Goal: Task Accomplishment & Management: Manage account settings

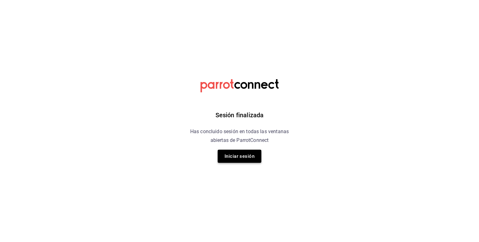
click at [247, 155] on button "Iniciar sesión" at bounding box center [240, 156] width 44 height 13
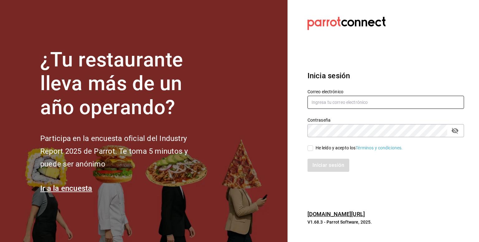
click at [346, 101] on input "text" at bounding box center [386, 102] width 157 height 13
type input "contacto@lapomadosa.mx"
click at [311, 149] on input "He leído y acepto los Términos y condiciones." at bounding box center [311, 148] width 6 height 6
checkbox input "true"
click at [330, 163] on button "Iniciar sesión" at bounding box center [329, 165] width 42 height 13
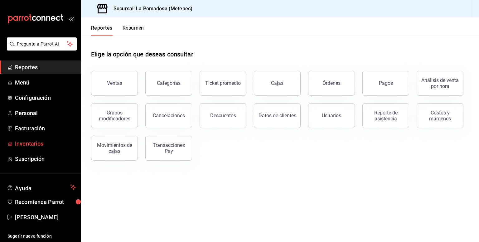
click at [39, 142] on span "Inventarios" at bounding box center [45, 144] width 61 height 8
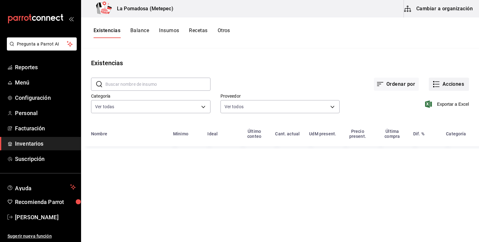
click at [444, 85] on button "Acciones" at bounding box center [449, 84] width 40 height 13
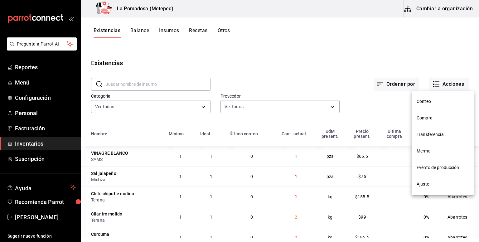
click at [420, 118] on span "Compra" at bounding box center [443, 118] width 52 height 7
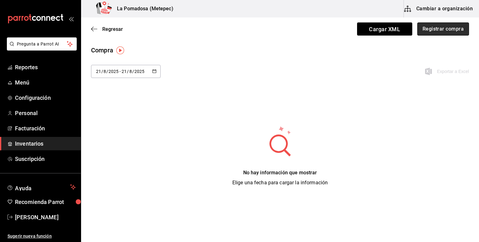
click at [445, 31] on button "Registrar compra" at bounding box center [444, 28] width 52 height 13
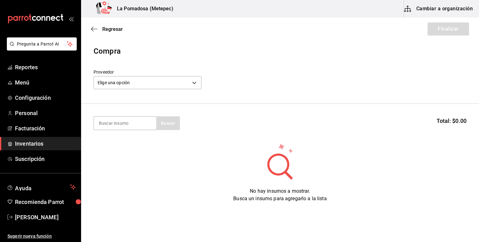
click at [127, 130] on section "Buscar Total: $0.00" at bounding box center [280, 123] width 398 height 39
click at [146, 124] on input at bounding box center [125, 123] width 62 height 13
type input "NUEZ"
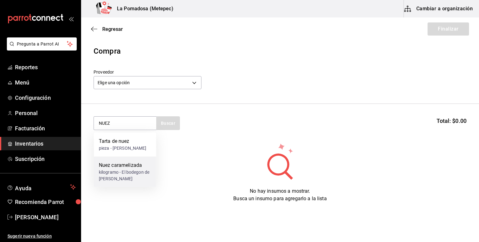
click at [136, 165] on div "Nuez caramelizada" at bounding box center [125, 165] width 52 height 7
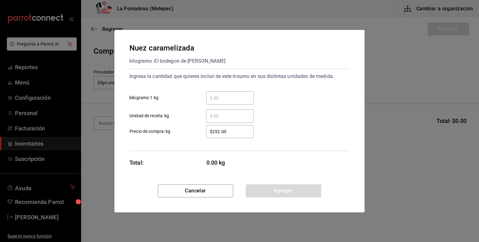
click at [230, 94] on div "​" at bounding box center [230, 97] width 48 height 13
click at [230, 94] on input "​ kilogramo 1 kg" at bounding box center [230, 97] width 48 height 7
type input "0.50"
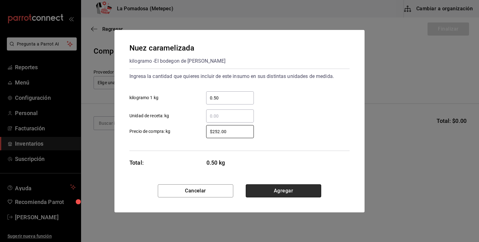
click at [283, 190] on button "Agregar" at bounding box center [284, 190] width 76 height 13
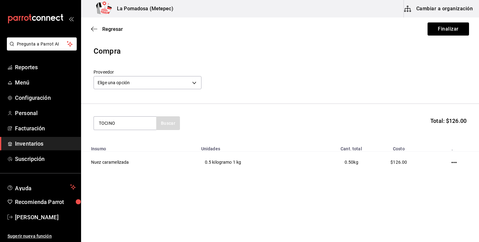
type input "TOCINO"
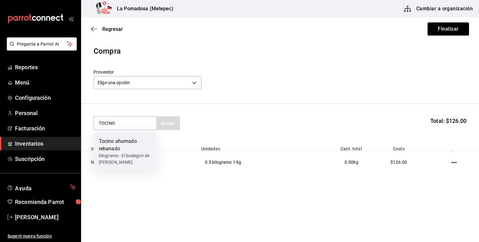
click at [141, 155] on div "kilogramo - El bodegon de [PERSON_NAME]" at bounding box center [125, 159] width 52 height 13
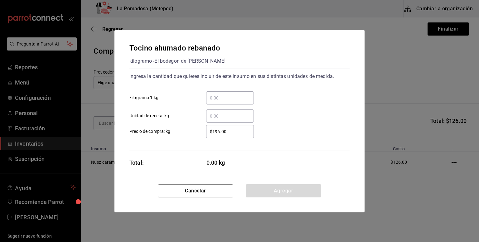
click at [229, 99] on input "​ kilogramo 1 kg" at bounding box center [230, 97] width 48 height 7
type input "1.22"
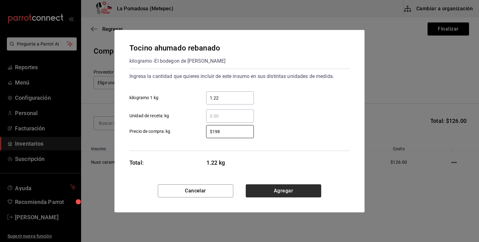
type input "$198"
click at [306, 188] on button "Agregar" at bounding box center [284, 190] width 76 height 13
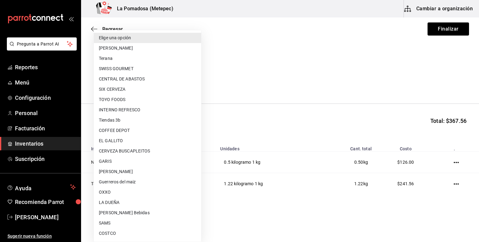
click at [138, 79] on body "Pregunta a Parrot AI Reportes Menú Configuración Personal Facturación Inventari…" at bounding box center [239, 103] width 479 height 207
type input "a94b9b64-e833-4bbc-ad5b-82780096dbf6"
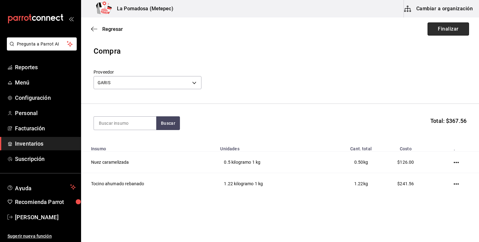
click at [452, 29] on button "Finalizar" at bounding box center [449, 28] width 42 height 13
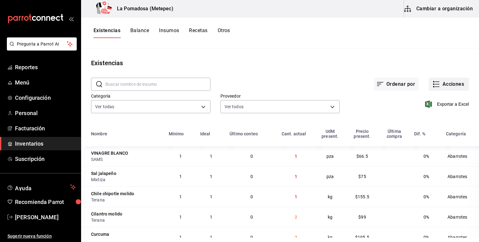
click at [443, 83] on button "Acciones" at bounding box center [449, 84] width 40 height 13
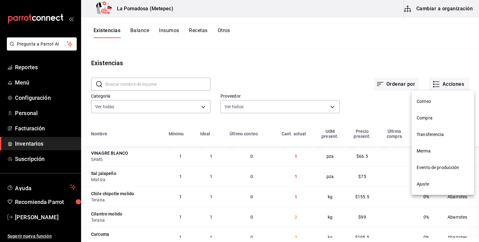
click at [324, 80] on div at bounding box center [239, 121] width 479 height 242
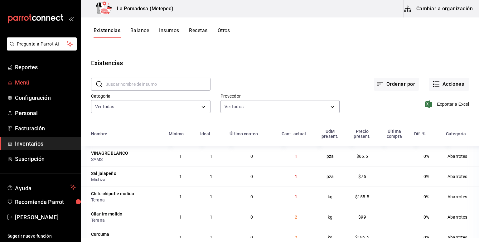
click at [39, 83] on span "Menú" at bounding box center [45, 82] width 61 height 8
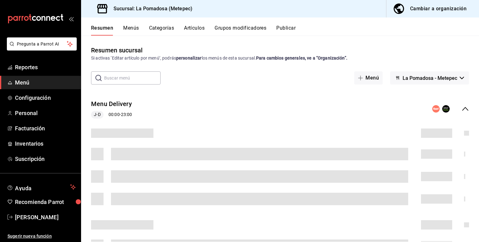
click at [187, 28] on button "Artículos" at bounding box center [194, 30] width 21 height 11
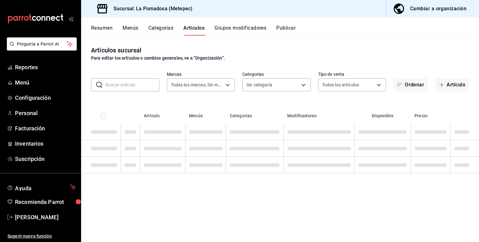
type input "26770a04-f713-4e61-b01c-a965f3f43d2a"
click at [130, 84] on input "text" at bounding box center [132, 85] width 54 height 12
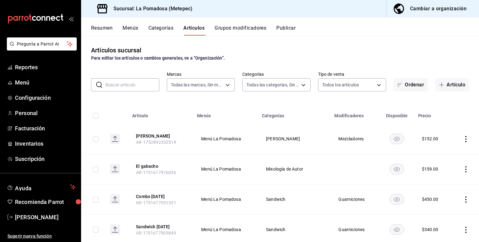
type input "d943e39c-3c76-416d-a752-8531798177b1,cac6379f-b581-4c4b-83ec-bcfc03b9aa83,15034…"
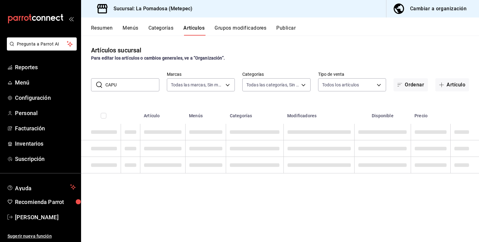
type input "CAPU"
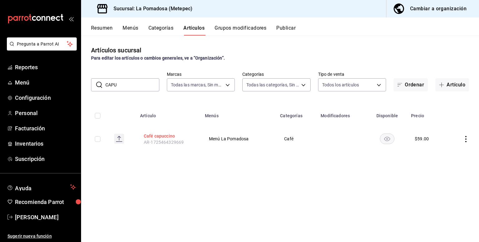
click at [162, 136] on button "Café capuccino" at bounding box center [169, 136] width 50 height 6
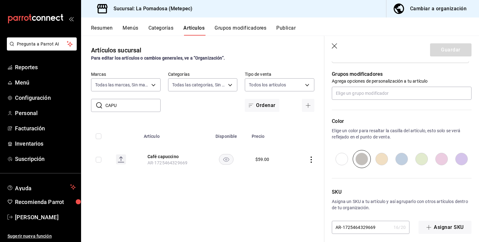
scroll to position [277, 0]
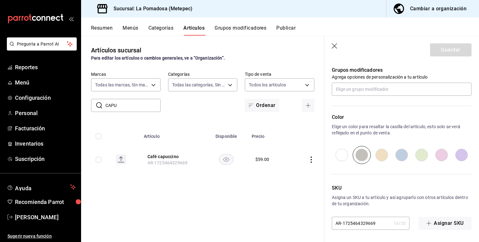
click at [335, 47] on icon "button" at bounding box center [335, 46] width 6 height 6
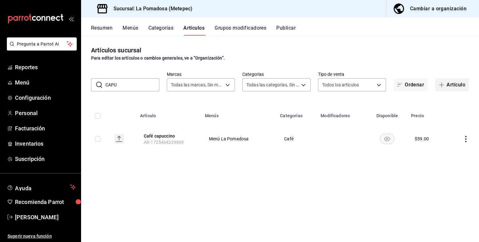
click at [447, 81] on button "Artículo" at bounding box center [453, 84] width 34 height 13
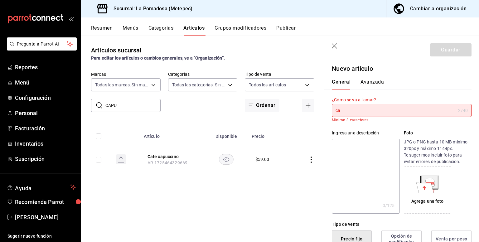
type input "c"
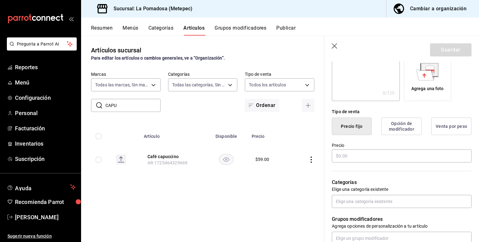
scroll to position [109, 0]
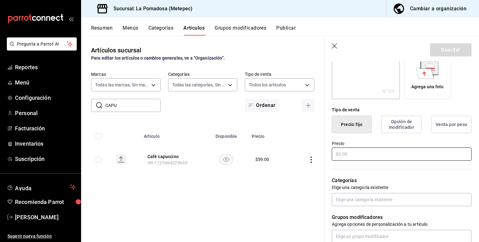
type input "Capuccino almendras"
click at [351, 157] on input "text" at bounding box center [402, 154] width 140 height 13
type input "$59.00"
click at [443, 47] on button "Guardar" at bounding box center [451, 49] width 42 height 13
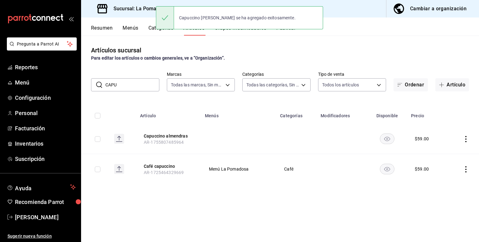
click at [464, 139] on icon "actions" at bounding box center [466, 139] width 6 height 6
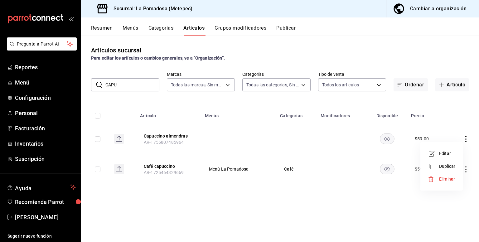
click at [448, 155] on span "Editar" at bounding box center [447, 153] width 16 height 7
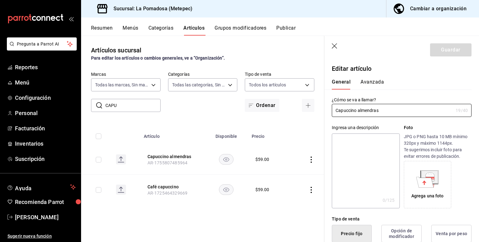
type input "$59.00"
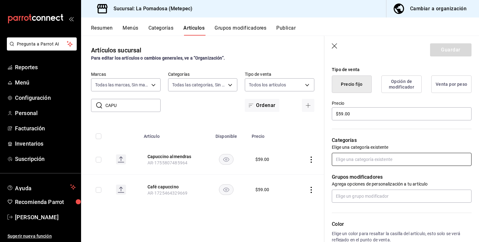
scroll to position [150, 0]
click at [372, 161] on input "text" at bounding box center [402, 158] width 140 height 13
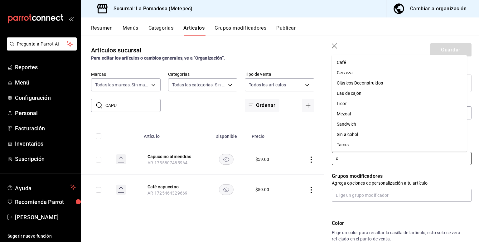
type input "ca"
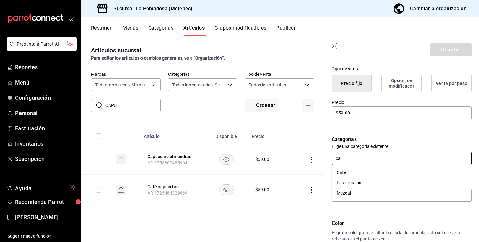
click at [356, 171] on li "Café" at bounding box center [399, 173] width 135 height 10
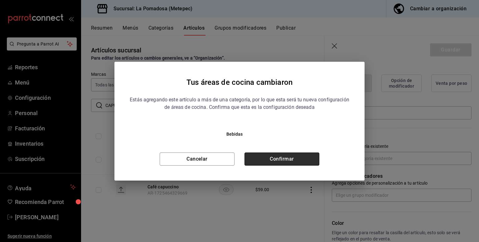
click at [291, 156] on button "Confirmar" at bounding box center [282, 159] width 75 height 13
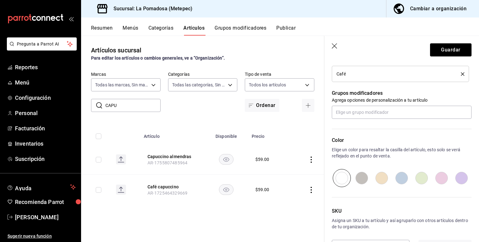
scroll to position [254, 0]
click at [447, 48] on button "Guardar" at bounding box center [451, 49] width 42 height 13
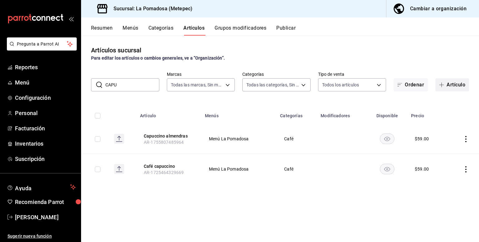
click at [459, 87] on button "Artículo" at bounding box center [453, 84] width 34 height 13
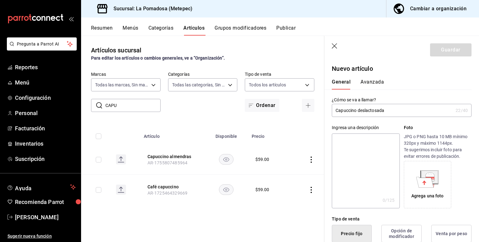
scroll to position [73, 0]
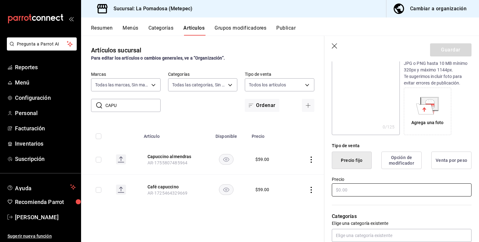
type input "Capuccino deslactosada"
click at [349, 191] on input "text" at bounding box center [402, 190] width 140 height 13
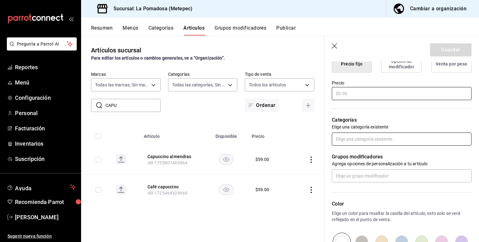
scroll to position [211, 0]
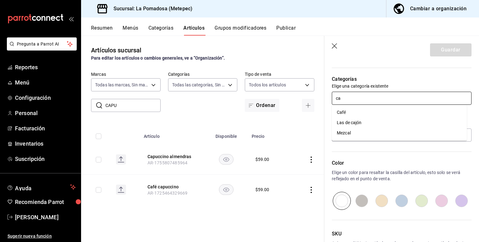
type input "caf"
click at [365, 112] on li "Café" at bounding box center [399, 112] width 135 height 10
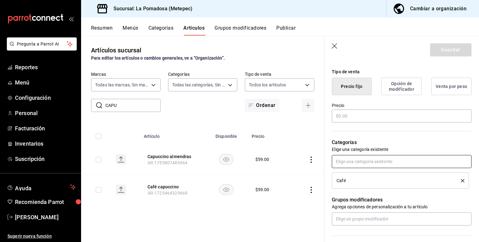
scroll to position [141, 0]
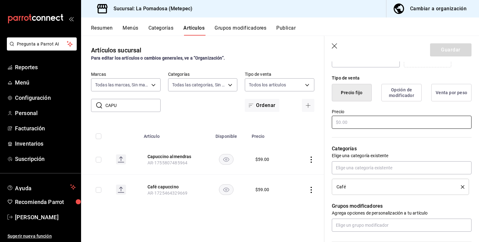
click at [356, 120] on input "text" at bounding box center [402, 122] width 140 height 13
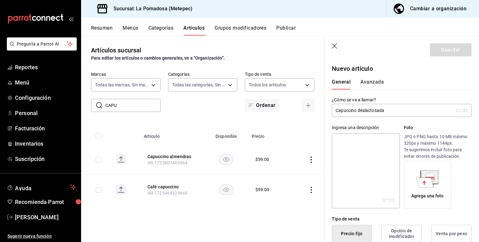
scroll to position [140, 0]
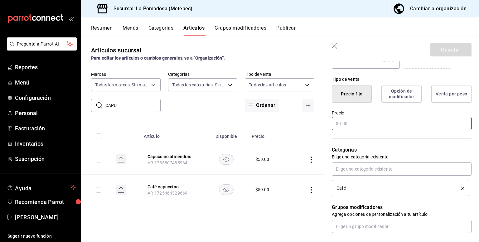
click at [352, 124] on input "text" at bounding box center [402, 123] width 140 height 13
type input "$59.00"
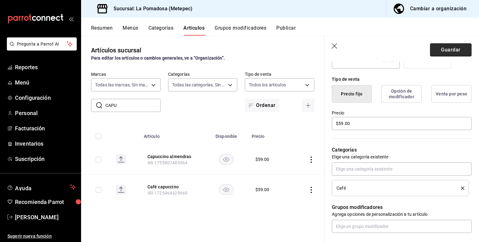
click at [442, 49] on button "Guardar" at bounding box center [451, 49] width 42 height 13
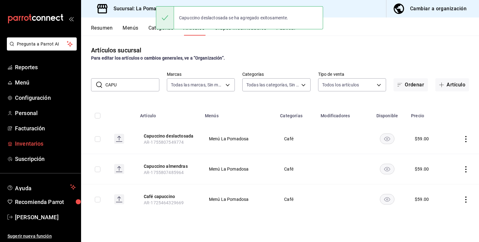
click at [29, 144] on span "Inventarios" at bounding box center [45, 144] width 61 height 8
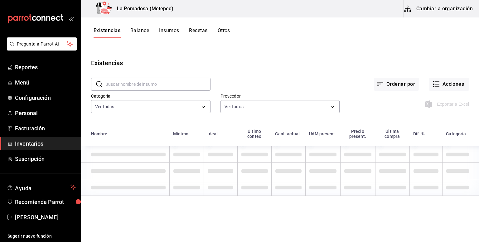
click at [458, 4] on button "Cambiar a organización" at bounding box center [439, 8] width 70 height 17
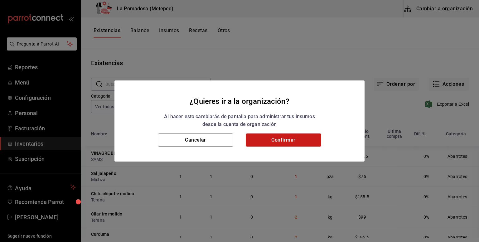
click at [302, 139] on button "Confirmar" at bounding box center [284, 140] width 76 height 13
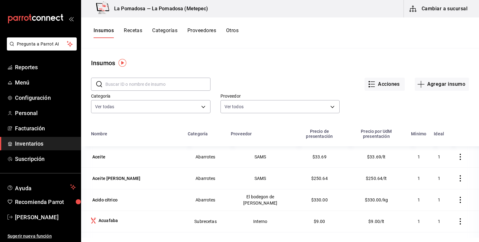
click at [137, 30] on button "Recetas" at bounding box center [133, 32] width 18 height 11
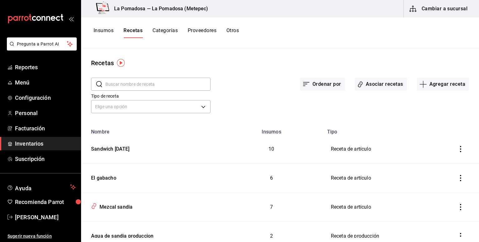
click at [152, 85] on input "text" at bounding box center [157, 84] width 105 height 12
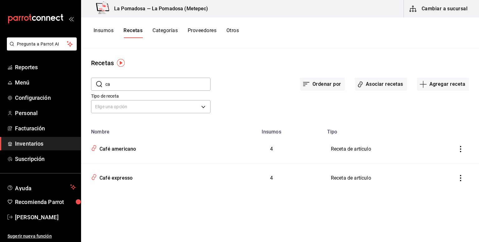
type input "c"
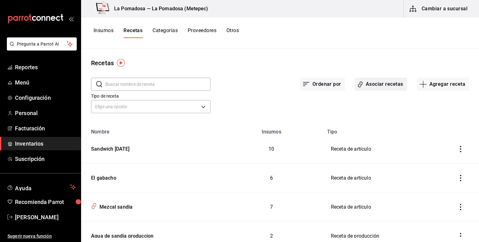
click at [381, 83] on button "Asociar recetas" at bounding box center [381, 84] width 52 height 13
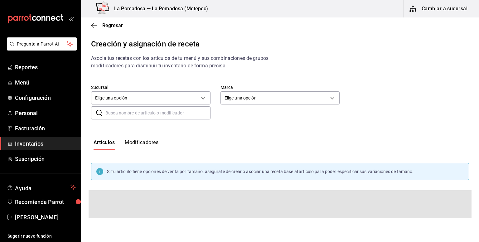
click at [137, 113] on input "text" at bounding box center [157, 113] width 105 height 12
type input "capuccino"
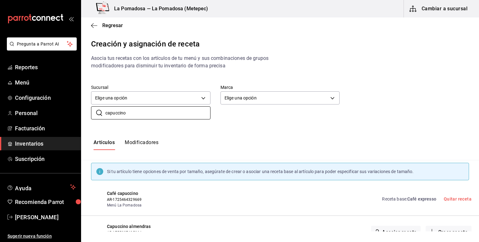
scroll to position [50, 0]
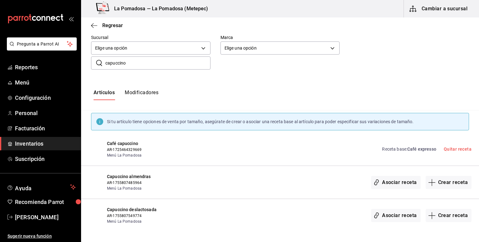
click at [428, 150] on span "Café expresso" at bounding box center [422, 149] width 29 height 5
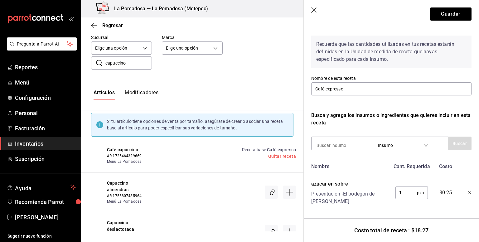
scroll to position [18, 0]
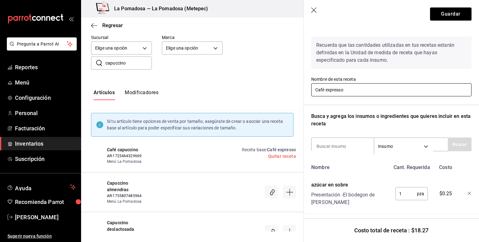
click at [364, 90] on input "Café expresso" at bounding box center [391, 89] width 160 height 13
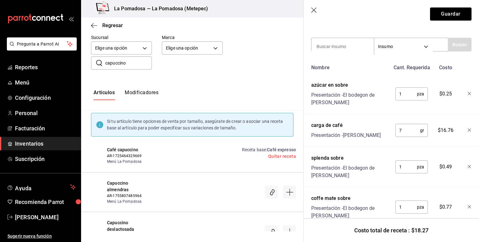
scroll to position [118, 5]
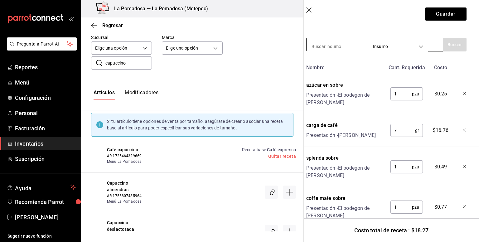
type input "Café capuccino"
click at [345, 48] on input at bounding box center [338, 46] width 62 height 13
type input "leche"
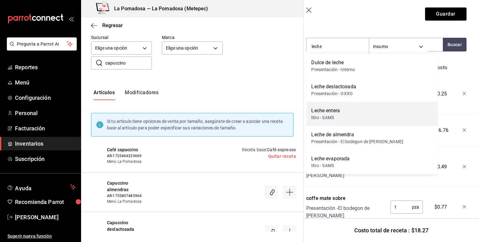
click at [345, 118] on div "[PERSON_NAME] entera litro - SAMS" at bounding box center [372, 114] width 132 height 24
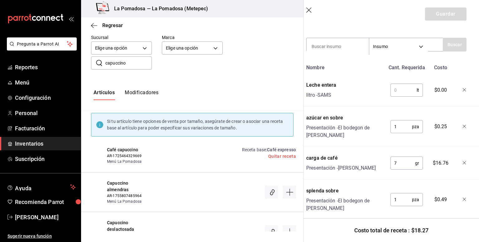
click at [403, 89] on input "text" at bounding box center [404, 90] width 26 height 12
type input "0.200"
click at [438, 15] on button "Guardar" at bounding box center [446, 13] width 42 height 13
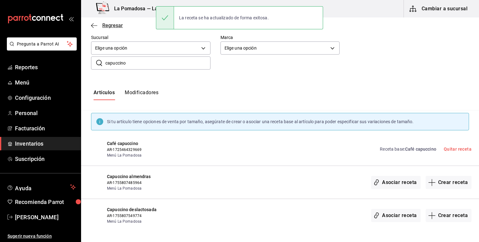
click at [117, 25] on span "Regresar" at bounding box center [112, 25] width 21 height 6
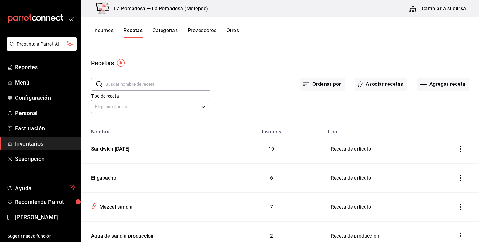
click at [105, 32] on button "Insumos" at bounding box center [104, 32] width 20 height 11
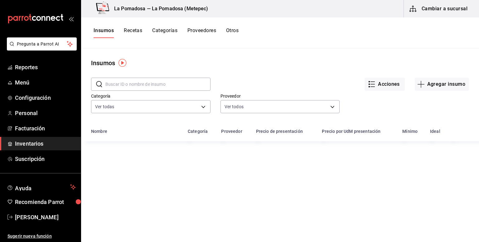
click at [145, 81] on input "text" at bounding box center [157, 84] width 105 height 12
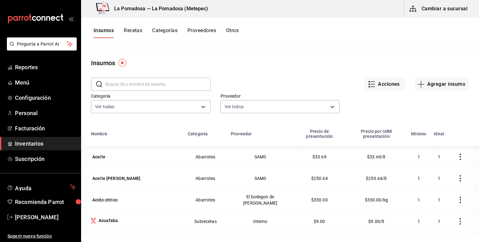
type input "a"
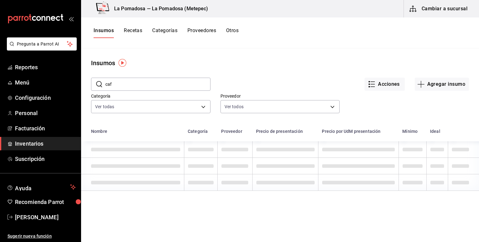
type input "caf"
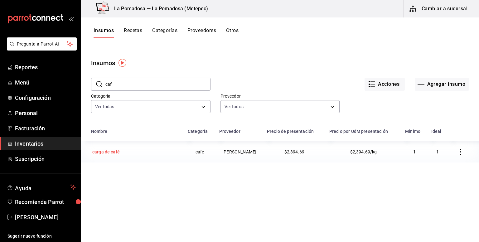
click at [122, 155] on div "carga de café" at bounding box center [135, 152] width 89 height 9
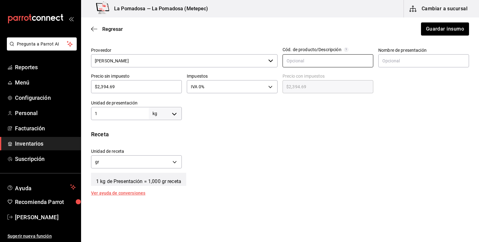
scroll to position [140, 0]
click at [140, 91] on div "$2,394.69 ​" at bounding box center [136, 86] width 91 height 13
type input "$2,394.6"
type input "$2,394.60"
type input "$2,394."
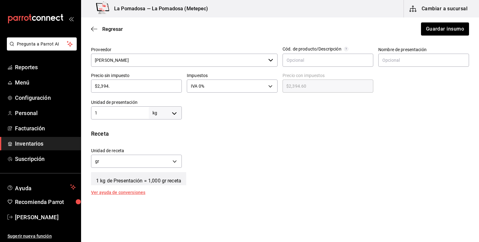
type input "$2,394.00"
type input "$239"
type input "$239.00"
type input "$23"
type input "$23.00"
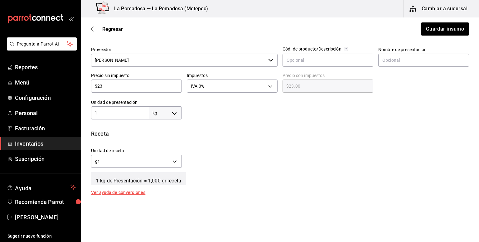
type input "$2"
type input "$2.00"
type input "$0.00"
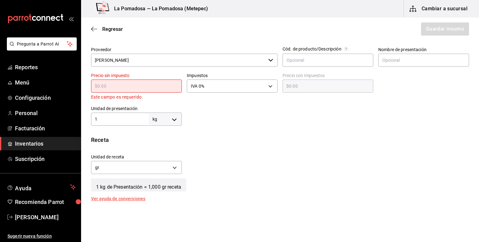
type input "$3"
type input "$3.00"
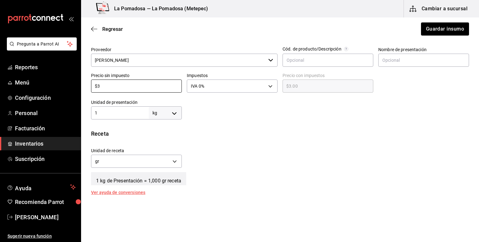
type input "$38"
type input "$38.00"
type input "$383"
type input "$383.00"
type input "$383.5"
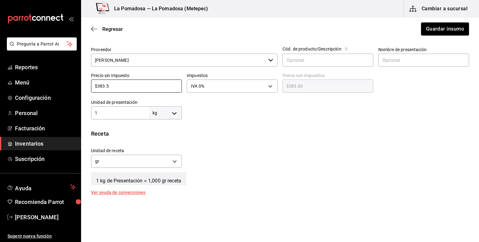
type input "$383.50"
click at [447, 32] on button "Guardar insumo" at bounding box center [445, 28] width 49 height 13
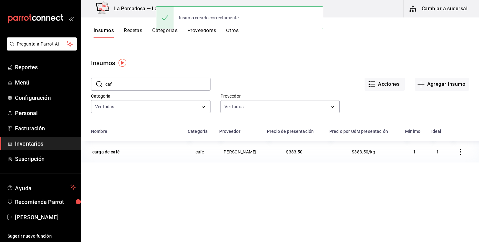
click at [137, 33] on button "Recetas" at bounding box center [133, 32] width 18 height 11
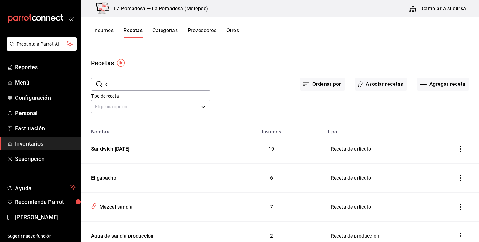
click at [131, 85] on input "c" at bounding box center [157, 84] width 105 height 12
type input "capu"
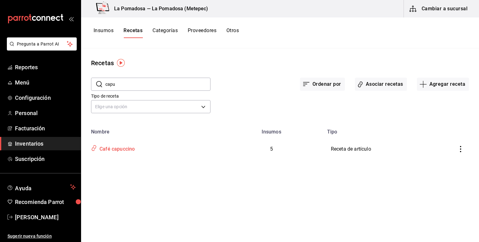
click at [120, 147] on div "Café capuccino" at bounding box center [116, 148] width 38 height 10
type input "Café capuccino"
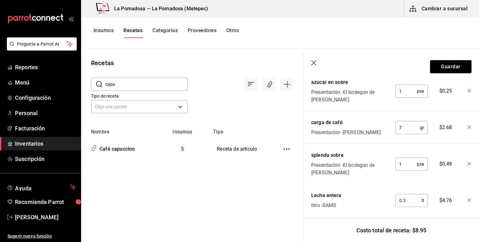
scroll to position [213, 0]
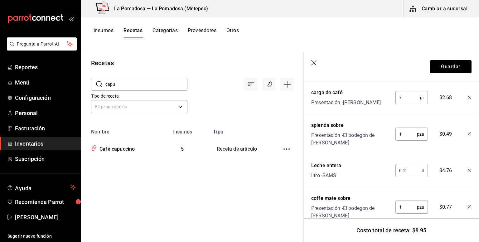
click at [315, 60] on icon "button" at bounding box center [314, 63] width 6 height 6
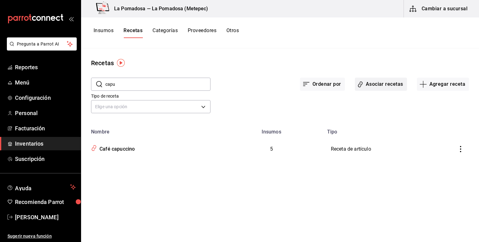
click at [382, 83] on button "Asociar recetas" at bounding box center [381, 84] width 52 height 13
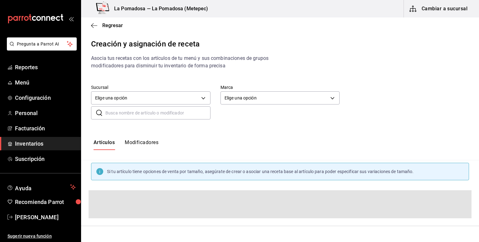
click at [149, 110] on input "text" at bounding box center [157, 113] width 105 height 12
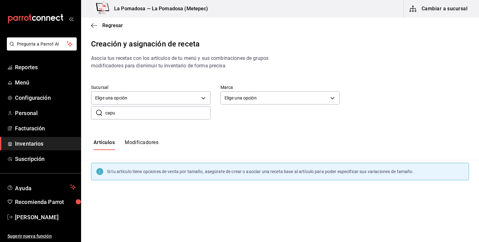
type input "capu"
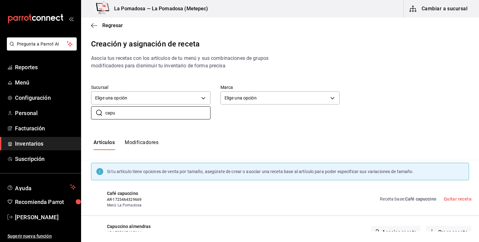
scroll to position [50, 0]
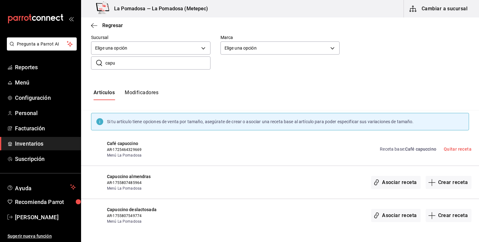
click at [417, 148] on span "Café capuccino" at bounding box center [420, 149] width 31 height 5
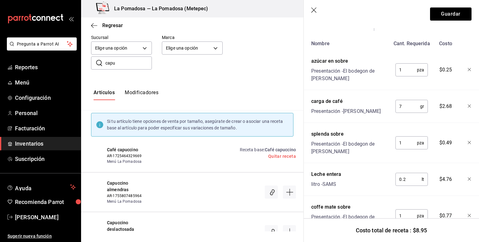
scroll to position [150, 0]
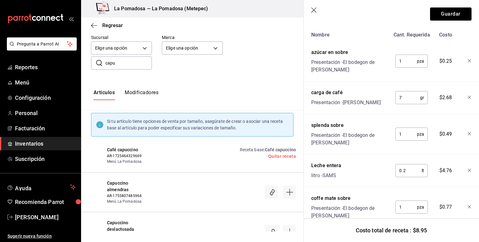
click at [313, 10] on icon "button" at bounding box center [314, 10] width 6 height 6
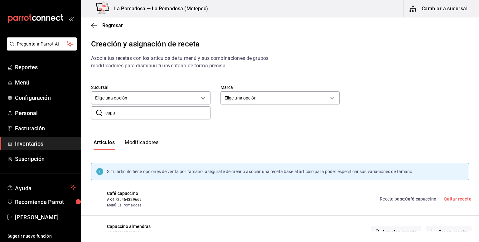
scroll to position [50, 0]
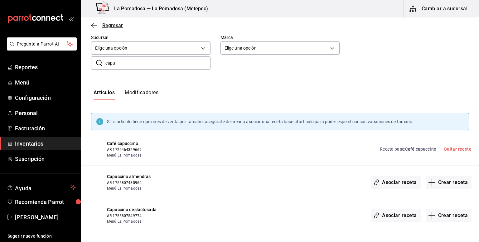
click at [109, 27] on span "Regresar" at bounding box center [112, 25] width 21 height 6
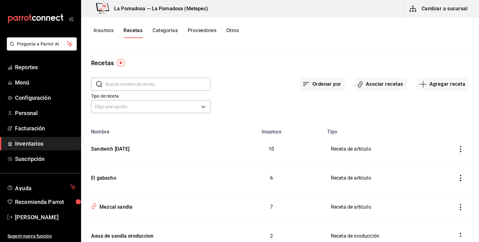
click at [164, 85] on input "text" at bounding box center [157, 84] width 105 height 12
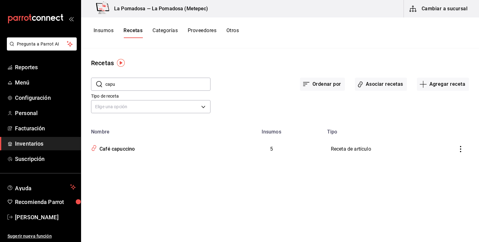
click at [462, 149] on icon "inventoriesTable" at bounding box center [461, 149] width 6 height 6
click at [442, 139] on span "Duplicar" at bounding box center [436, 140] width 27 height 7
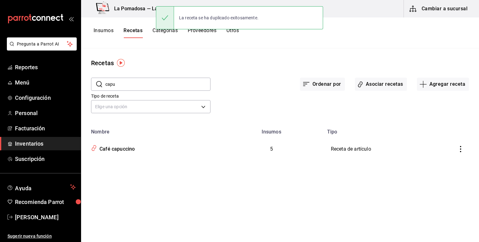
click at [462, 148] on icon "inventoriesTable" at bounding box center [461, 149] width 6 height 6
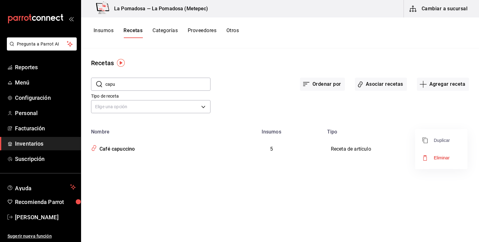
click at [444, 140] on span "Duplicar" at bounding box center [436, 140] width 27 height 7
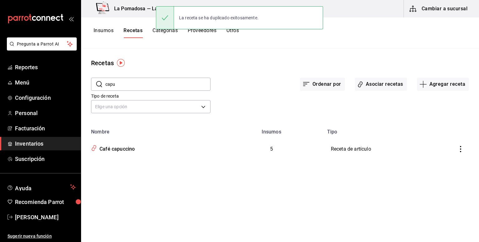
click at [123, 85] on input "capu" at bounding box center [157, 84] width 105 height 12
type input "c"
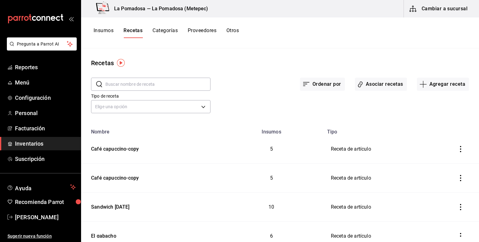
click at [460, 149] on icon "inventoriesTable" at bounding box center [460, 149] width 1 height 6
click at [139, 156] on div at bounding box center [239, 121] width 479 height 242
click at [139, 156] on body "Pregunta a Parrot AI Reportes Menú Configuración Personal Facturación Inventari…" at bounding box center [239, 119] width 479 height 238
click at [131, 147] on div "Café capuccino-copy" at bounding box center [114, 148] width 50 height 10
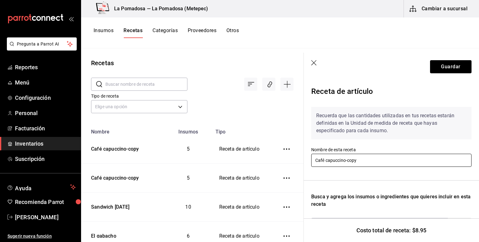
drag, startPoint x: 360, startPoint y: 156, endPoint x: 362, endPoint y: 161, distance: 5.5
click at [362, 161] on input "Café capuccino-copy" at bounding box center [391, 160] width 160 height 13
type input "Capuccino almendras"
click at [447, 70] on button "Guardar" at bounding box center [451, 66] width 42 height 13
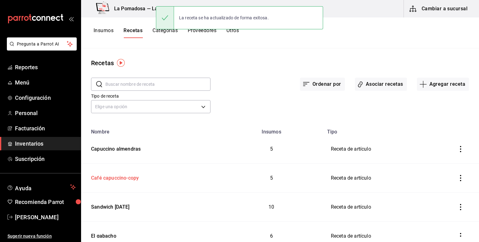
click at [133, 180] on div "Café capuccino-copy" at bounding box center [114, 177] width 50 height 10
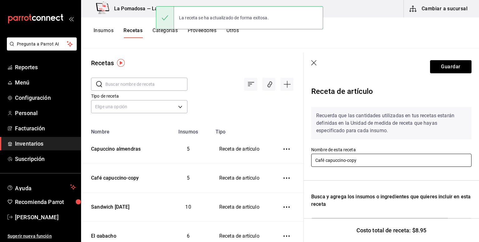
click at [375, 161] on input "Café capuccino-copy" at bounding box center [391, 160] width 160 height 13
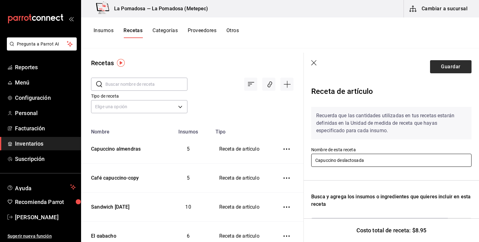
type input "Capuccino deslactosada"
click at [441, 66] on button "Guardar" at bounding box center [451, 66] width 42 height 13
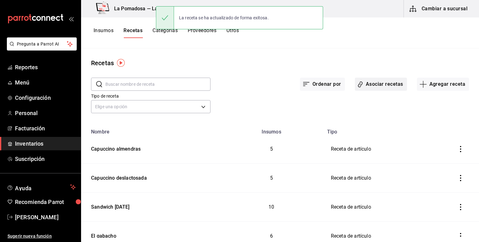
click at [373, 86] on button "Asociar recetas" at bounding box center [381, 84] width 52 height 13
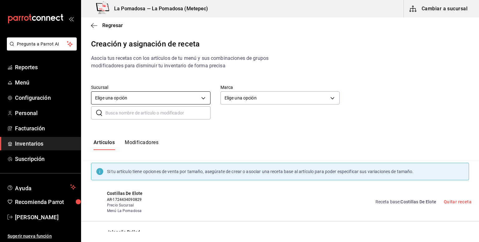
click at [167, 91] on body "Pregunta a Parrot AI Reportes Menú Configuración Personal Facturación Inventari…" at bounding box center [239, 116] width 479 height 232
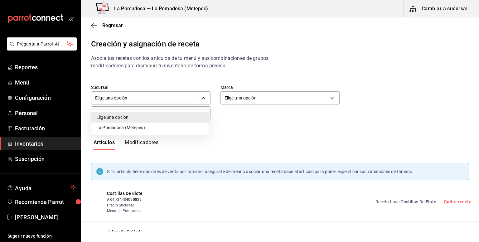
click at [291, 114] on div at bounding box center [239, 121] width 479 height 242
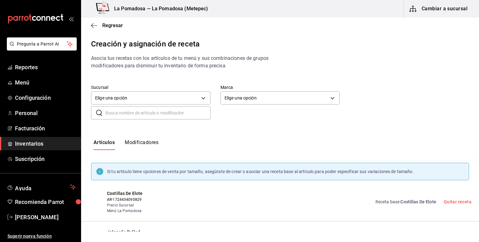
click at [198, 109] on input "text" at bounding box center [157, 113] width 105 height 12
type input "capu"
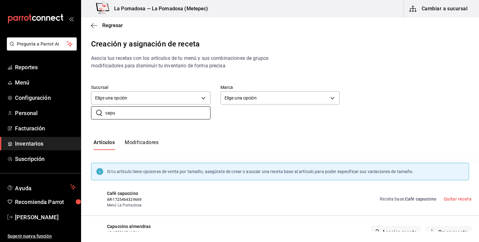
scroll to position [50, 0]
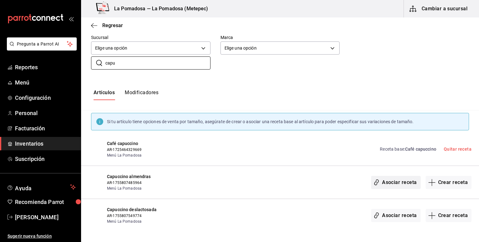
click at [388, 183] on button "Asociar receta" at bounding box center [395, 182] width 49 height 13
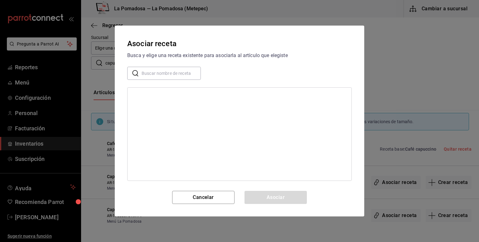
click at [184, 75] on input "text" at bounding box center [171, 73] width 59 height 12
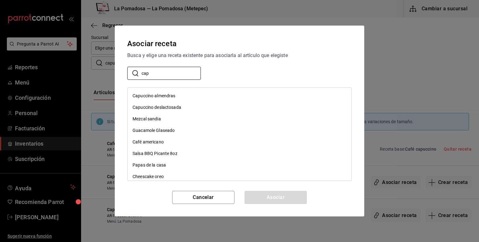
type input "cap"
click at [221, 46] on div "Asociar receta" at bounding box center [239, 43] width 225 height 11
click at [197, 203] on button "Cancelar" at bounding box center [203, 197] width 62 height 13
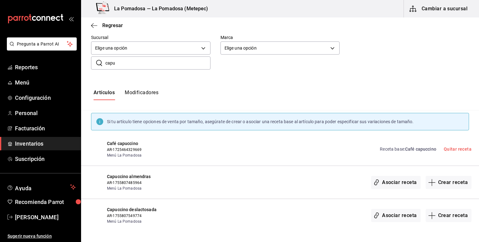
click at [212, 195] on div "Capuccino almendras AR-1755807485964 Menú La Pomadosa Asociar receta Crear rece…" at bounding box center [280, 182] width 398 height 33
click at [403, 186] on button "Asociar receta" at bounding box center [395, 182] width 49 height 13
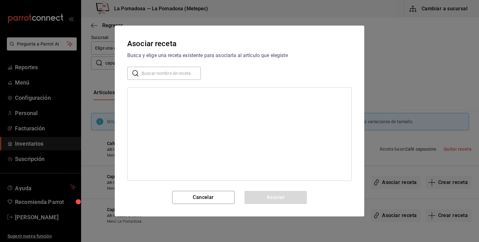
click at [170, 74] on input "text" at bounding box center [171, 73] width 59 height 12
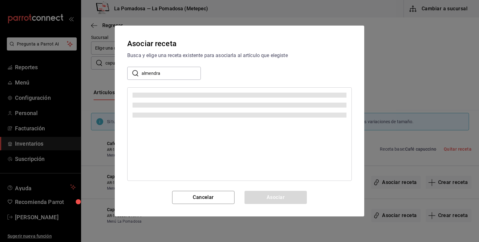
type input "almendra"
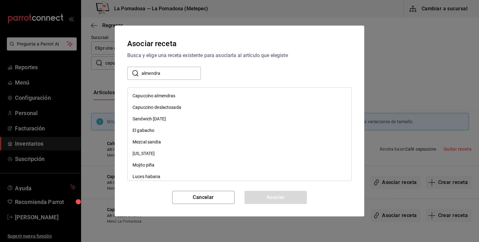
click at [167, 95] on div "Capuccino almendras" at bounding box center [154, 96] width 43 height 7
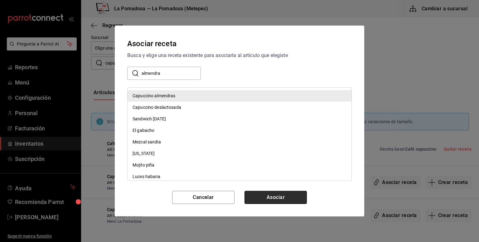
click at [292, 201] on button "Asociar" at bounding box center [276, 197] width 62 height 13
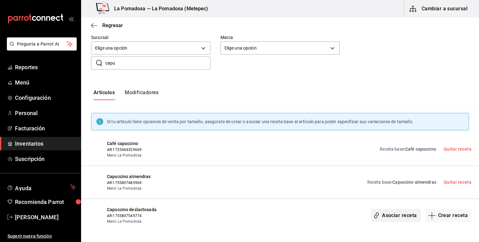
click at [401, 212] on button "Asociar receta" at bounding box center [395, 215] width 49 height 13
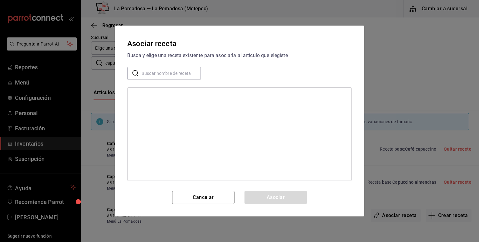
click at [162, 73] on input "text" at bounding box center [171, 73] width 59 height 12
type input "deslac"
click at [186, 98] on div "Capuccino deslactosada" at bounding box center [240, 96] width 224 height 12
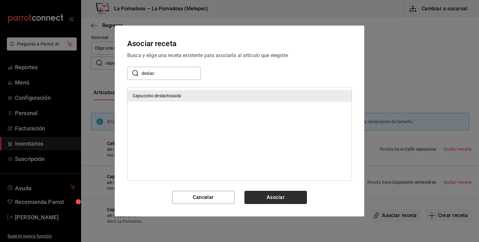
click at [267, 197] on button "Asociar" at bounding box center [276, 197] width 62 height 13
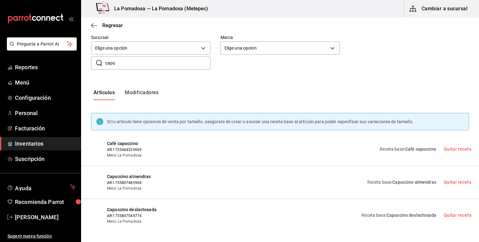
click at [424, 184] on span "Capuccino almendras" at bounding box center [415, 182] width 44 height 5
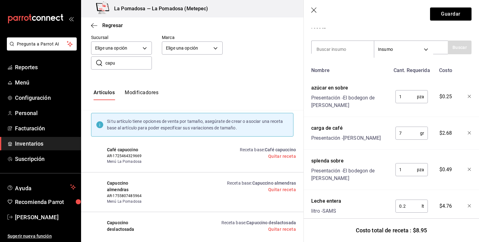
scroll to position [150, 0]
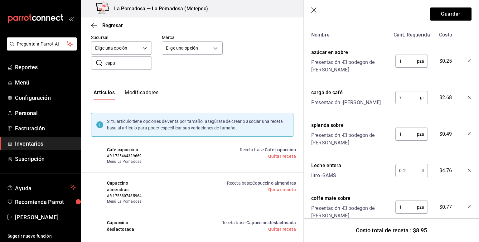
click at [468, 169] on icon "button" at bounding box center [470, 171] width 4 height 4
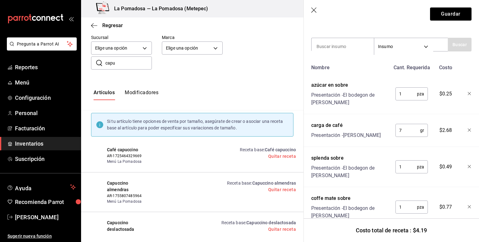
scroll to position [0, 0]
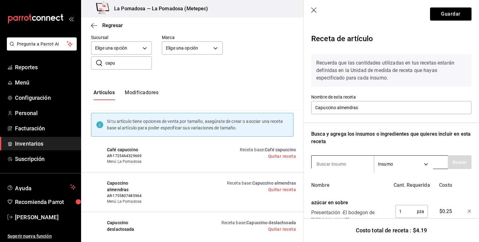
click at [330, 159] on input at bounding box center [343, 164] width 62 height 13
type input "almendra"
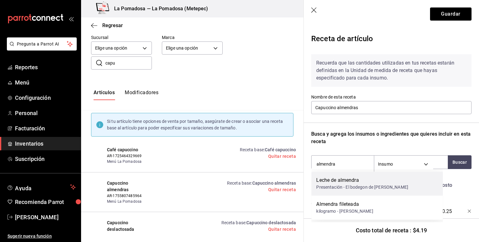
click at [360, 186] on div "Presentación - El bodegon de [PERSON_NAME]" at bounding box center [362, 187] width 92 height 7
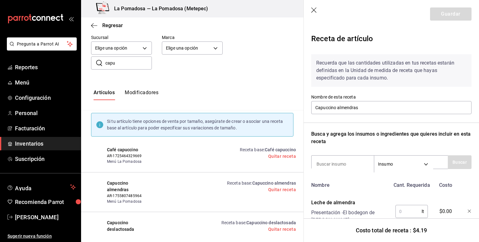
scroll to position [27, 0]
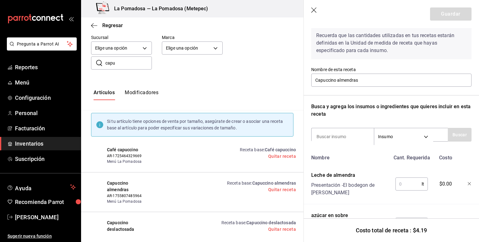
click at [408, 179] on input "text" at bounding box center [409, 184] width 26 height 12
type input "0.20"
click at [445, 12] on button "Guardar" at bounding box center [451, 13] width 42 height 13
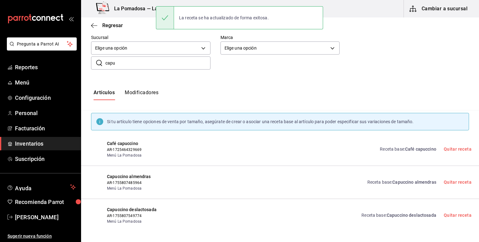
scroll to position [0, 0]
click at [410, 215] on span "Capuccino deslactosada" at bounding box center [412, 215] width 50 height 5
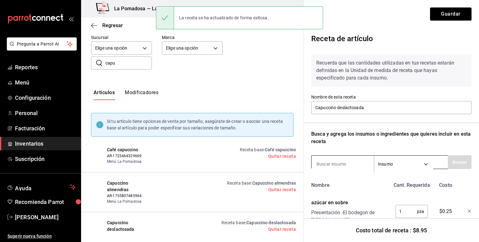
click at [344, 168] on input at bounding box center [343, 164] width 62 height 13
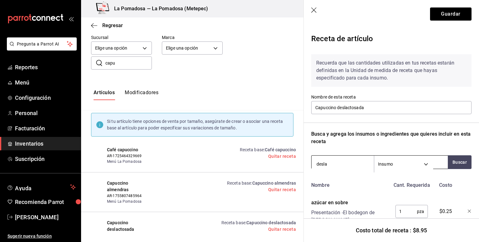
type input "deslac"
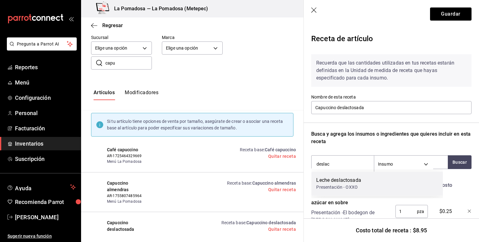
click at [344, 182] on div "Leche deslactosada" at bounding box center [338, 180] width 45 height 7
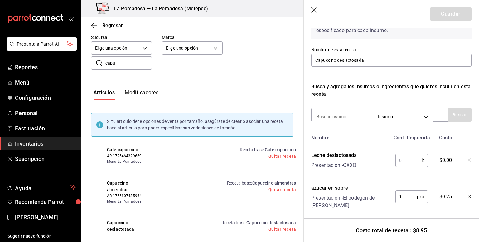
scroll to position [49, 0]
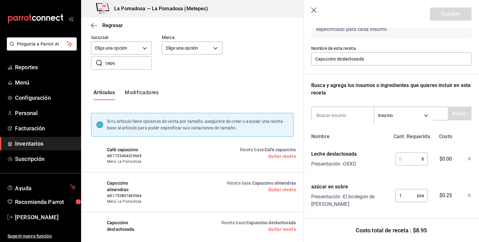
click at [398, 157] on input "text" at bounding box center [409, 159] width 26 height 12
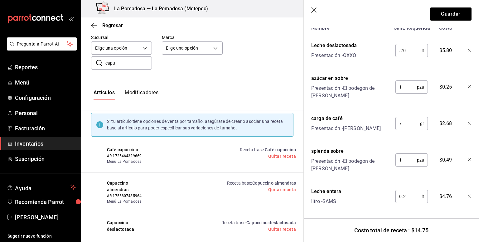
scroll to position [161, 0]
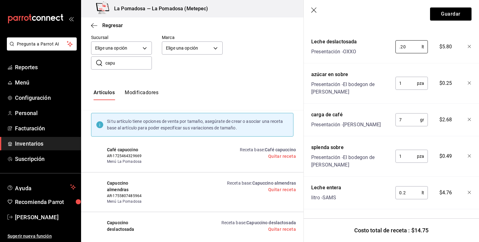
type input "0.20"
click at [462, 182] on div at bounding box center [465, 192] width 14 height 20
click at [468, 176] on div "Receta de artículo Recuerda que las cantidades utilizadas en tus recetas estará…" at bounding box center [391, 74] width 175 height 415
click at [468, 191] on icon "button" at bounding box center [470, 193] width 4 height 4
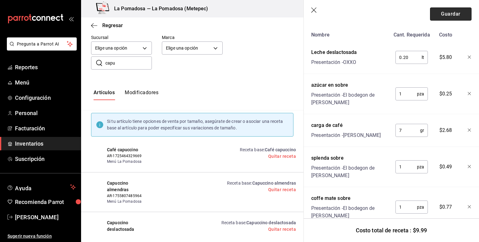
click at [452, 11] on button "Guardar" at bounding box center [451, 13] width 42 height 13
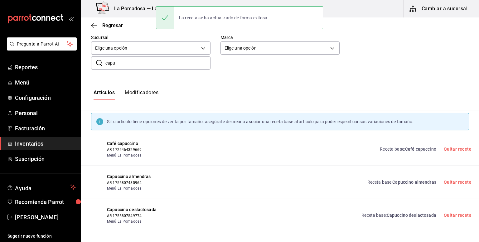
scroll to position [0, 0]
click at [408, 184] on span "Capuccino almendras" at bounding box center [415, 182] width 44 height 5
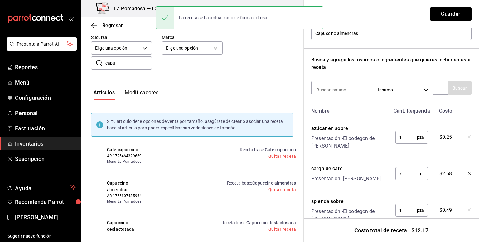
scroll to position [150, 0]
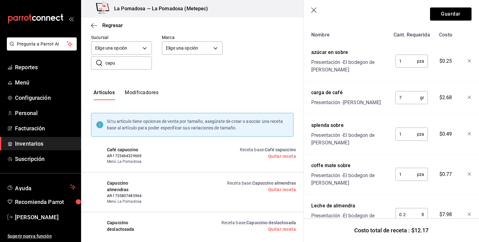
click at [314, 7] on header "Guardar" at bounding box center [391, 14] width 175 height 28
click at [314, 8] on icon "button" at bounding box center [314, 10] width 6 height 6
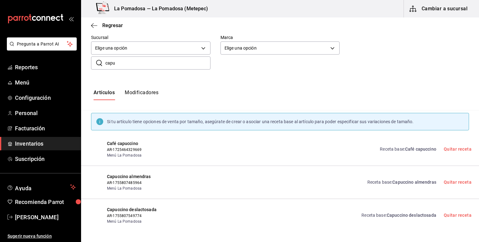
scroll to position [0, 0]
click at [118, 25] on span "Regresar" at bounding box center [112, 25] width 21 height 6
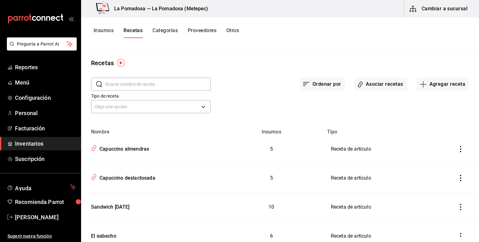
click at [99, 28] on button "Insumos" at bounding box center [104, 32] width 20 height 11
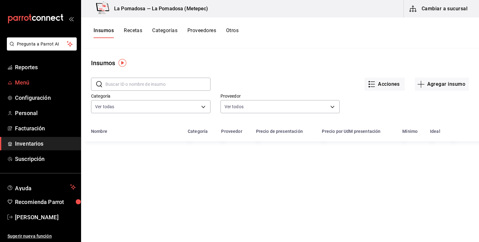
click at [32, 84] on span "Menú" at bounding box center [45, 82] width 61 height 8
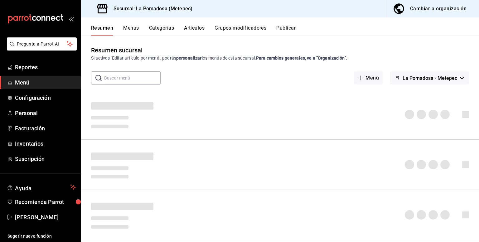
click at [290, 27] on button "Publicar" at bounding box center [286, 30] width 19 height 11
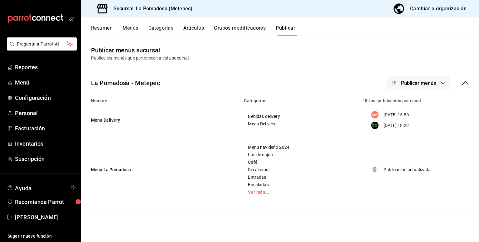
click at [428, 88] on button "Publicar menús" at bounding box center [419, 82] width 62 height 13
click at [428, 139] on span "Punto de venta" at bounding box center [428, 138] width 30 height 7
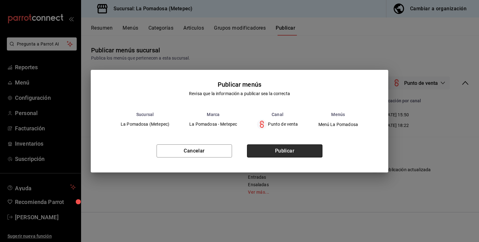
click at [284, 145] on button "Publicar" at bounding box center [285, 150] width 76 height 13
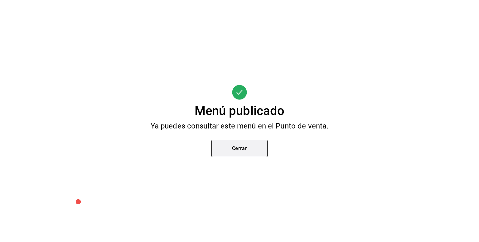
click at [239, 150] on button "Cerrar" at bounding box center [240, 148] width 56 height 17
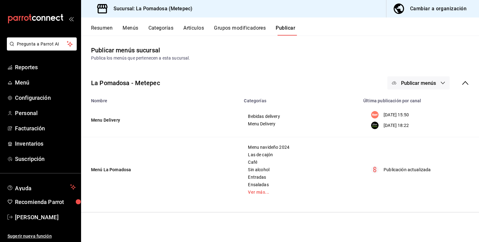
click at [195, 34] on button "Artículos" at bounding box center [194, 30] width 21 height 11
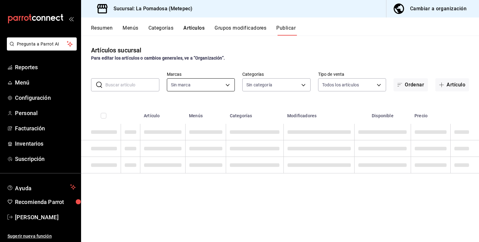
type input "26770a04-f713-4e61-b01c-a965f3f43d2a"
type input "d943e39c-3c76-416d-a752-8531798177b1,cac6379f-b581-4c4b-83ec-bcfc03b9aa83,15034…"
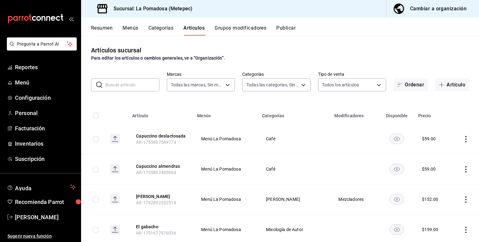
click at [143, 84] on input "text" at bounding box center [132, 85] width 54 height 12
type input "capu"
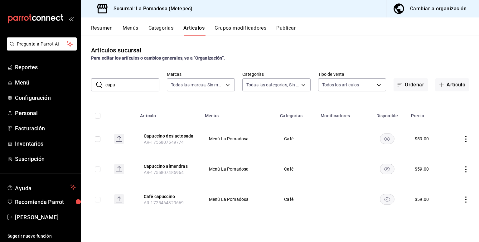
click at [464, 140] on icon "actions" at bounding box center [466, 139] width 6 height 6
click at [449, 159] on li "Editar" at bounding box center [441, 153] width 37 height 13
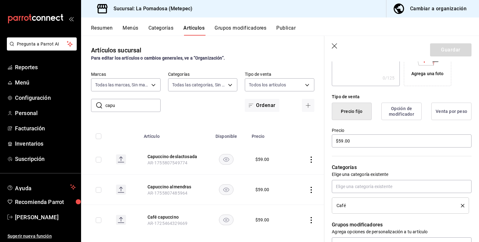
scroll to position [124, 0]
click at [369, 152] on div "Categorías Elige una categoría existente Café" at bounding box center [398, 179] width 147 height 65
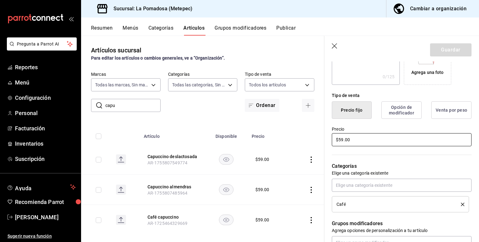
click at [372, 145] on input "$59.00" at bounding box center [402, 139] width 140 height 13
type input "$5.00"
type input "$67.00"
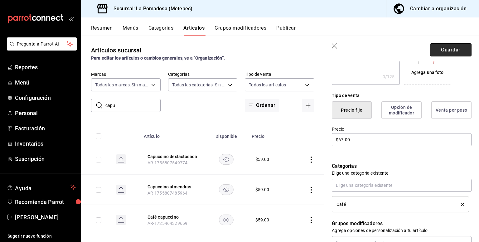
click at [446, 49] on button "Guardar" at bounding box center [451, 49] width 42 height 13
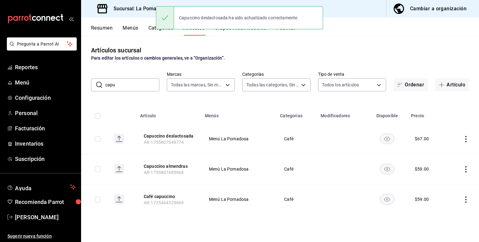
click at [464, 171] on icon "actions" at bounding box center [466, 169] width 6 height 6
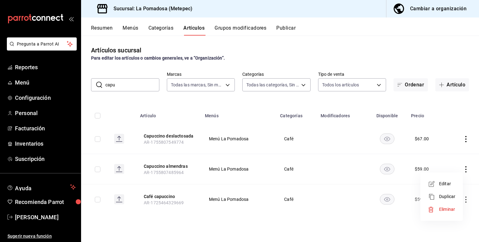
click at [453, 186] on span "Editar" at bounding box center [447, 184] width 16 height 7
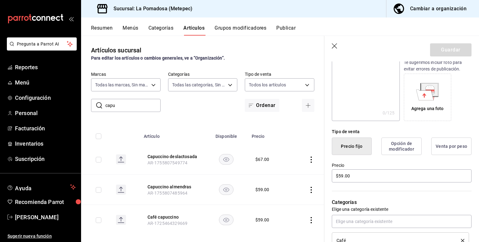
scroll to position [88, 0]
click at [359, 176] on input "$59.00" at bounding box center [402, 175] width 140 height 13
type input "$5.00"
type input "$67.00"
click at [451, 48] on button "Guardar" at bounding box center [451, 49] width 42 height 13
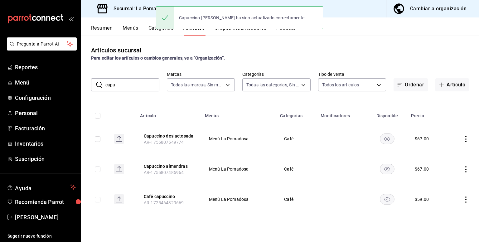
click at [293, 31] on div "Capuccino [PERSON_NAME] ha sido actualizado correctamente." at bounding box center [239, 17] width 167 height 27
click at [284, 29] on div "Capuccino [PERSON_NAME] ha sido actualizado correctamente." at bounding box center [239, 17] width 167 height 23
click at [284, 30] on div "Capuccino [PERSON_NAME] ha sido actualizado correctamente." at bounding box center [239, 17] width 167 height 27
click at [284, 33] on button "Publicar" at bounding box center [286, 30] width 19 height 11
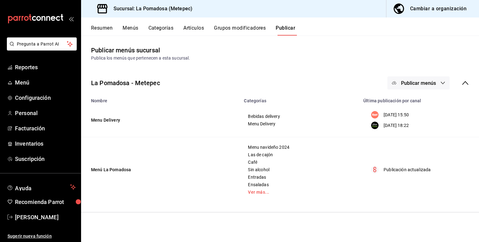
click at [425, 81] on span "Publicar menús" at bounding box center [418, 83] width 35 height 6
click at [416, 139] on span "Punto de venta" at bounding box center [428, 138] width 30 height 7
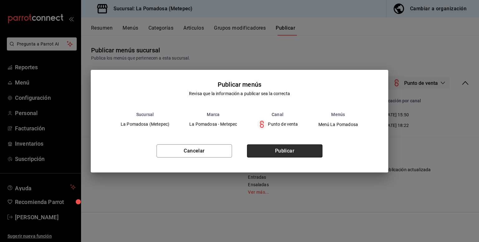
click at [276, 148] on button "Publicar" at bounding box center [285, 150] width 76 height 13
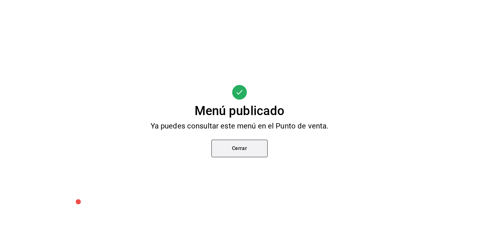
click at [242, 146] on button "Cerrar" at bounding box center [240, 148] width 56 height 17
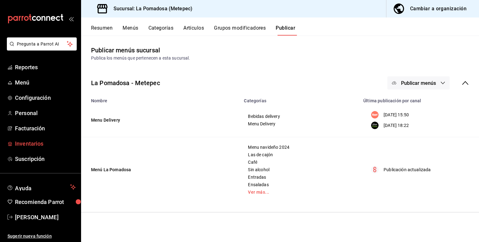
click at [39, 138] on link "Inventarios" at bounding box center [40, 143] width 81 height 13
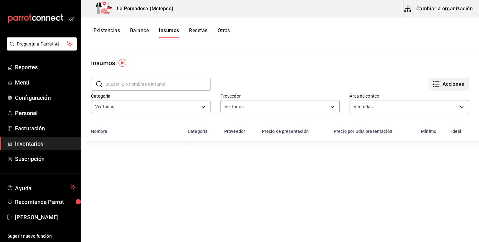
click at [438, 84] on button "Acciones" at bounding box center [449, 84] width 40 height 13
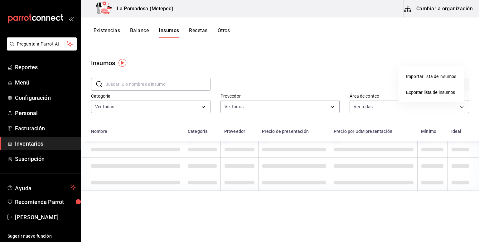
click at [318, 191] on div at bounding box center [239, 121] width 479 height 242
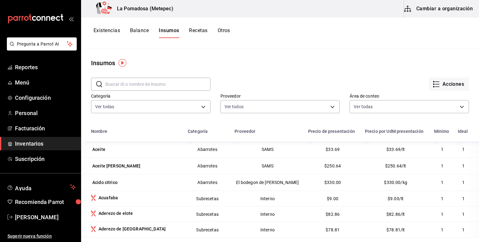
click at [110, 31] on button "Existencias" at bounding box center [107, 32] width 27 height 11
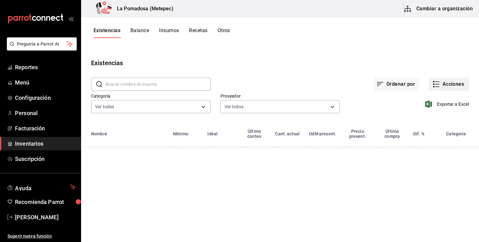
click at [443, 83] on button "Acciones" at bounding box center [449, 84] width 40 height 13
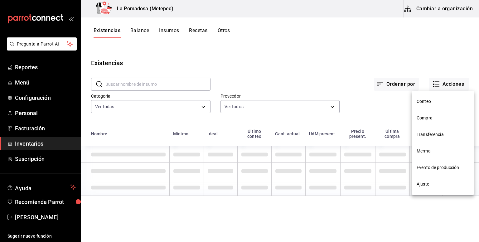
click at [424, 120] on span "Compra" at bounding box center [443, 118] width 52 height 7
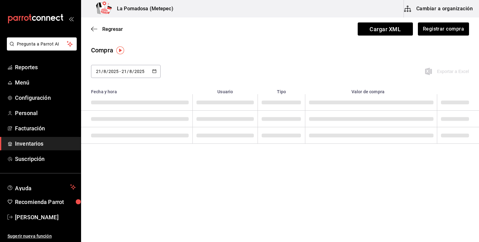
click at [427, 119] on span at bounding box center [371, 119] width 125 height 4
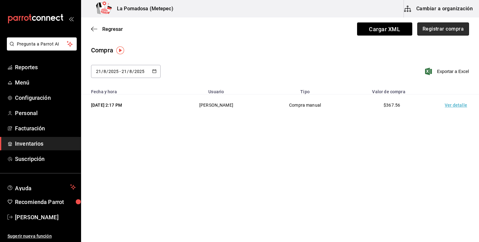
click at [434, 28] on button "Registrar compra" at bounding box center [444, 28] width 52 height 13
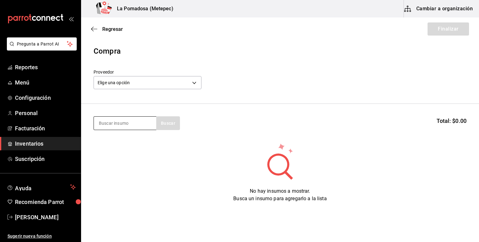
click at [132, 124] on input at bounding box center [125, 123] width 62 height 13
type input "a"
type input "almendra"
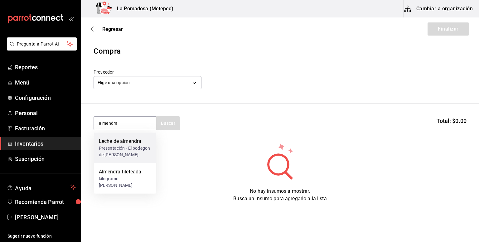
click at [142, 149] on div "Presentación - El bodegon de [PERSON_NAME]" at bounding box center [125, 151] width 52 height 13
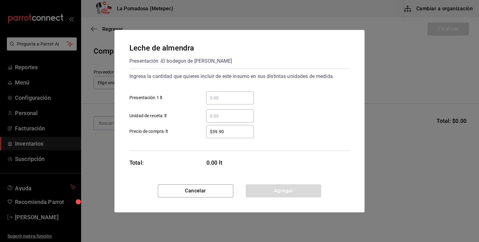
click at [233, 90] on div "​ Presentación 1 lt" at bounding box center [237, 95] width 225 height 18
click at [233, 94] on input "​ Presentación 1 lt" at bounding box center [230, 97] width 48 height 7
type input "1"
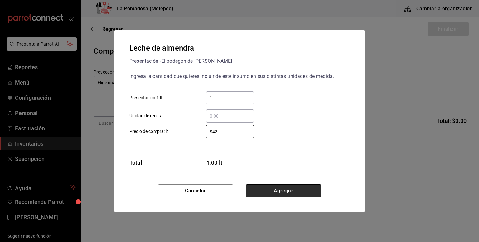
type input "$42"
click at [300, 188] on button "Agregar" at bounding box center [284, 190] width 76 height 13
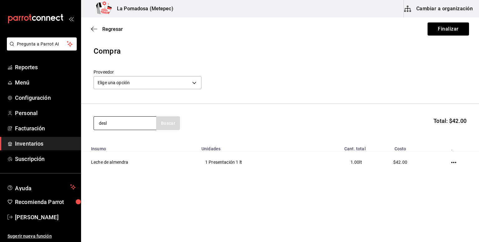
type input "desl"
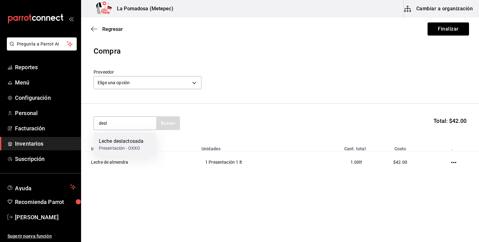
click at [121, 145] on div "Presentación - OXXO" at bounding box center [121, 148] width 45 height 7
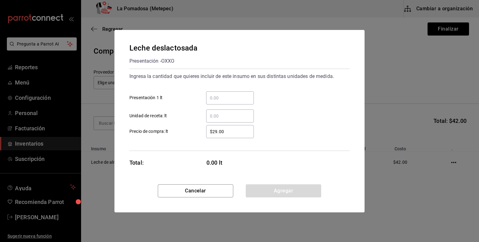
click at [240, 98] on input "​ Presentación 1 lt" at bounding box center [230, 97] width 48 height 7
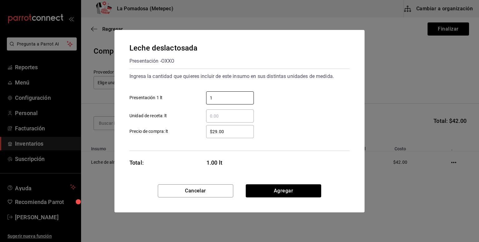
type input "1"
click at [216, 128] on input "$29.00" at bounding box center [230, 131] width 48 height 7
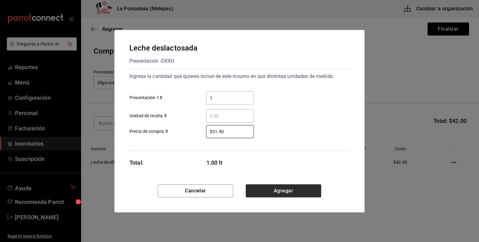
type input "$31.90"
click at [297, 192] on button "Agregar" at bounding box center [284, 190] width 76 height 13
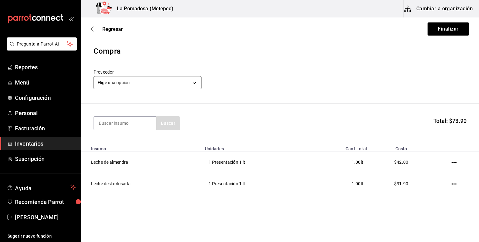
click at [159, 85] on body "Pregunta a Parrot AI Reportes Menú Configuración Personal Facturación Inventari…" at bounding box center [239, 103] width 479 height 207
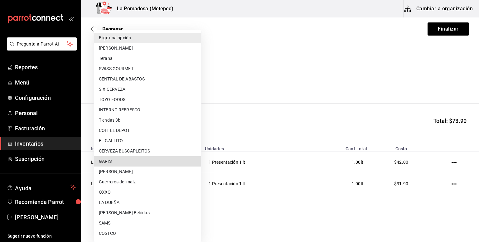
type input "a94b9b64-e833-4bbc-ad5b-82780096dbf6"
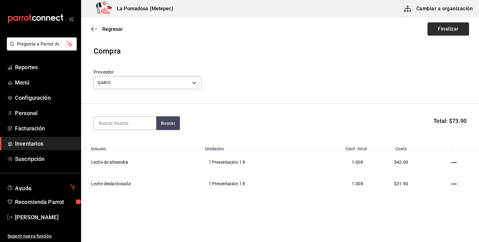
click at [438, 25] on button "Finalizar" at bounding box center [449, 28] width 42 height 13
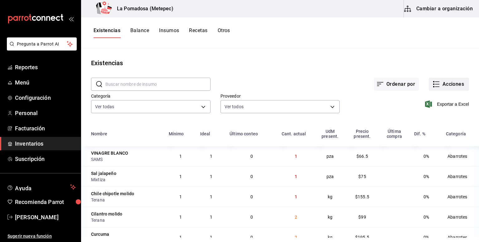
click at [434, 82] on icon "button" at bounding box center [436, 84] width 7 height 7
click at [433, 82] on icon "button" at bounding box center [436, 84] width 7 height 7
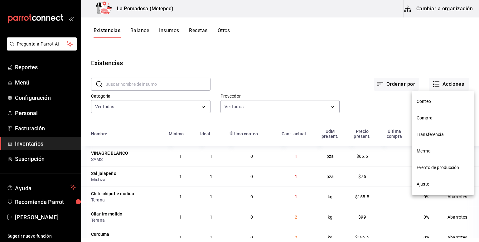
click at [436, 87] on div at bounding box center [239, 121] width 479 height 242
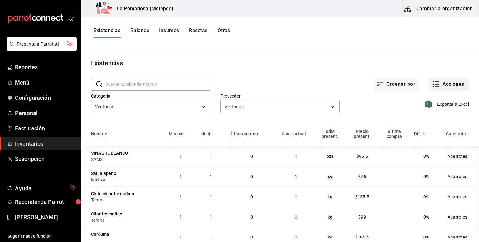
click at [446, 84] on button "Acciones" at bounding box center [449, 84] width 40 height 13
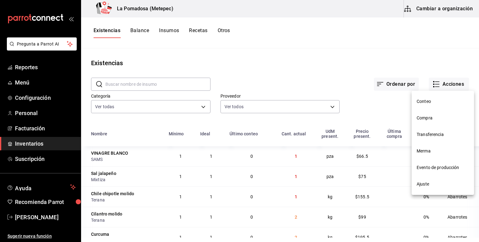
click at [432, 117] on span "Compra" at bounding box center [443, 118] width 52 height 7
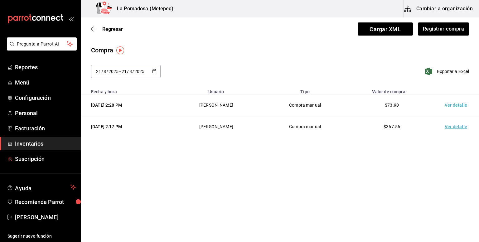
click at [29, 144] on span "Inventarios" at bounding box center [45, 144] width 61 height 8
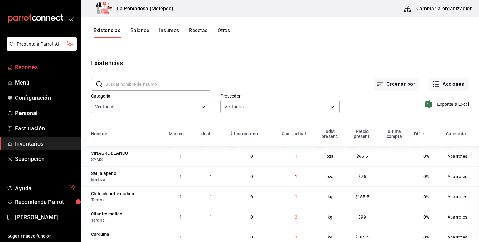
click at [42, 71] on span "Reportes" at bounding box center [45, 67] width 61 height 8
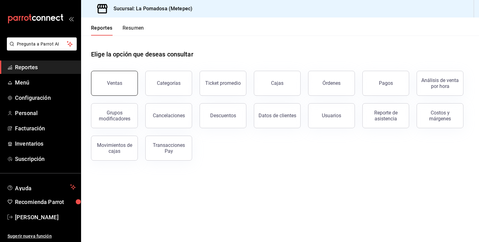
click at [115, 90] on button "Ventas" at bounding box center [114, 83] width 47 height 25
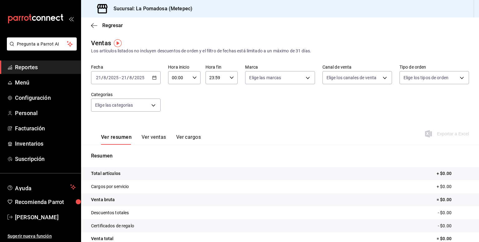
click at [154, 78] on icon "button" at bounding box center [154, 78] width 4 height 4
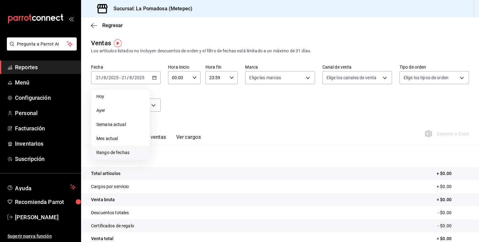
click at [133, 150] on span "Rango de fechas" at bounding box center [120, 152] width 48 height 7
click at [220, 101] on icon "button" at bounding box center [218, 100] width 7 height 7
click at [198, 175] on abbr "31" at bounding box center [196, 174] width 4 height 4
click at [231, 178] on button "3" at bounding box center [229, 174] width 11 height 11
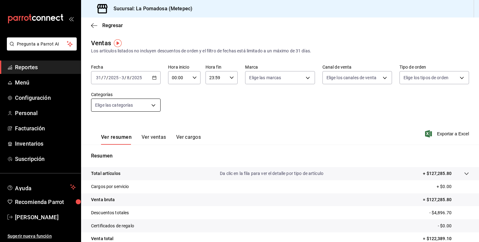
click at [148, 107] on body "Pregunta a Parrot AI Reportes Menú Configuración Personal Facturación Inventari…" at bounding box center [239, 121] width 479 height 242
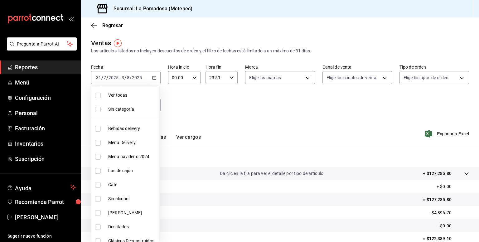
click at [122, 206] on li "[PERSON_NAME]" at bounding box center [125, 213] width 68 height 14
type input "59247a22-363e-427d-9238-cfc3a538c717"
checkbox input "true"
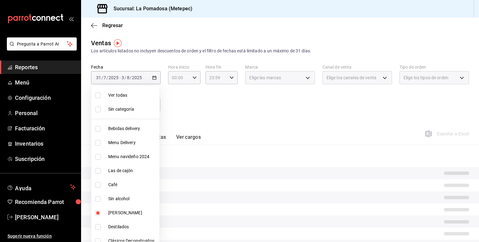
click at [129, 198] on span "Sin alcohol" at bounding box center [132, 199] width 49 height 7
type input "59247a22-363e-427d-9238-cfc3a538c717,3b23f1ac-c1a0-4eea-967f-cdb8e97a3b38"
checkbox input "true"
click at [129, 209] on li "[PERSON_NAME]" at bounding box center [125, 213] width 68 height 14
type input "3b23f1ac-c1a0-4eea-967f-cdb8e97a3b38"
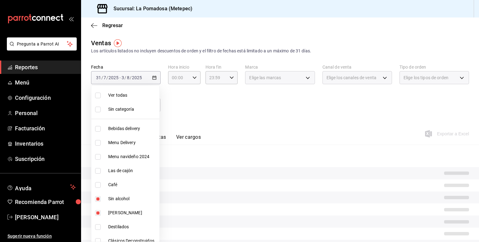
checkbox input "false"
click at [247, 126] on div at bounding box center [239, 121] width 479 height 242
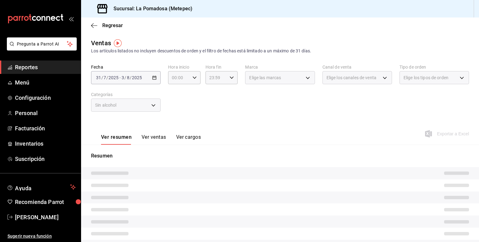
click at [159, 137] on button "Ver ventas" at bounding box center [154, 139] width 25 height 11
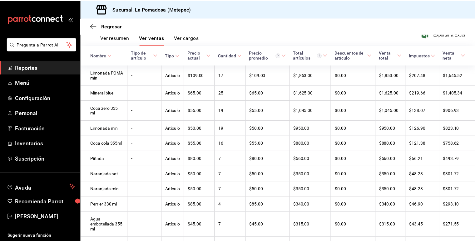
scroll to position [91, 0]
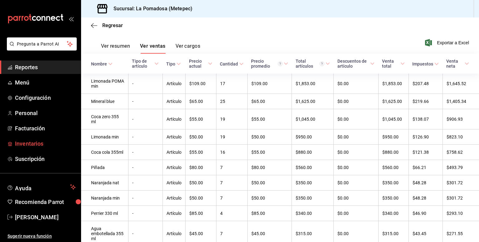
click at [56, 143] on span "Inventarios" at bounding box center [45, 144] width 61 height 8
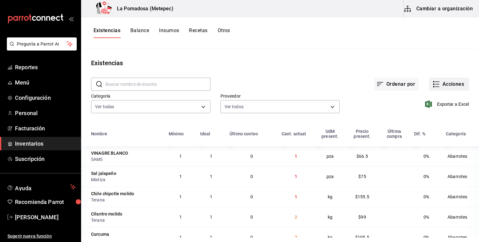
click at [439, 85] on button "Acciones" at bounding box center [449, 84] width 40 height 13
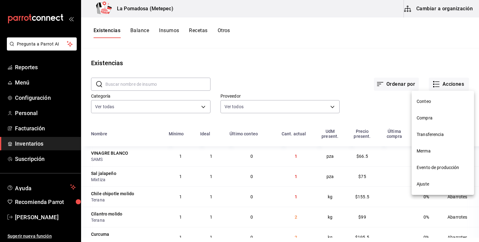
click at [422, 117] on span "Compra" at bounding box center [443, 118] width 52 height 7
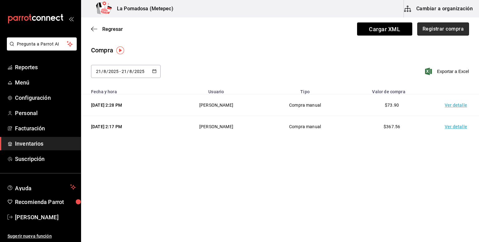
click at [444, 30] on button "Registrar compra" at bounding box center [444, 28] width 52 height 13
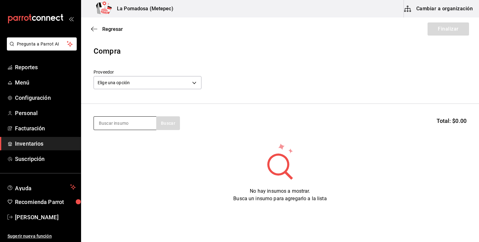
click at [132, 128] on input at bounding box center [125, 123] width 62 height 13
type input "l"
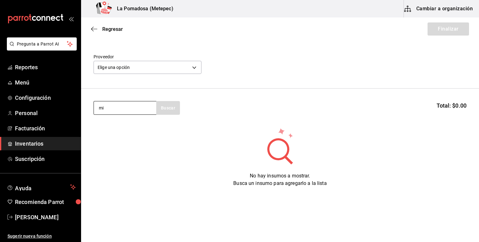
type input "m"
type input "blue"
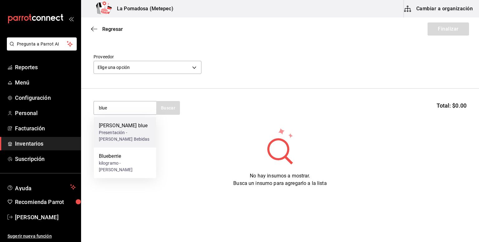
click at [140, 133] on div "Presentación - Peñafiel Bebidas" at bounding box center [125, 136] width 52 height 13
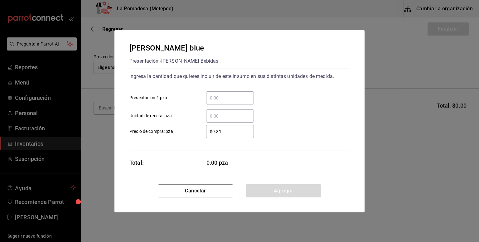
click at [243, 99] on input "​ Presentación 1 pza" at bounding box center [230, 97] width 48 height 7
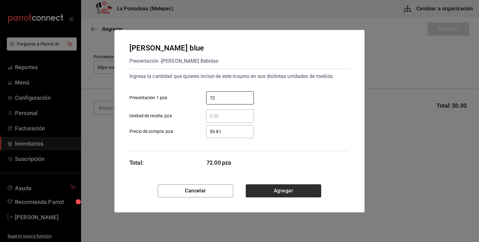
type input "72"
click at [282, 190] on button "Agregar" at bounding box center [284, 190] width 76 height 13
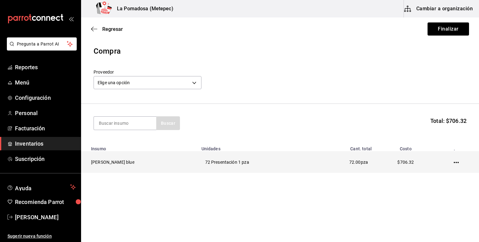
click at [451, 159] on td at bounding box center [457, 163] width 43 height 22
click at [452, 160] on td at bounding box center [457, 163] width 43 height 22
click at [454, 164] on icon "button" at bounding box center [456, 162] width 5 height 5
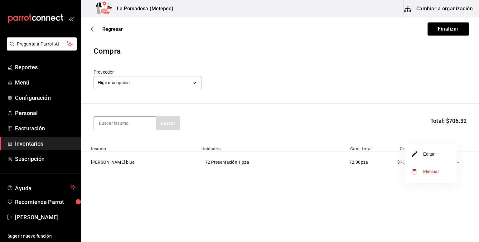
click at [435, 154] on li "Editar" at bounding box center [431, 153] width 52 height 17
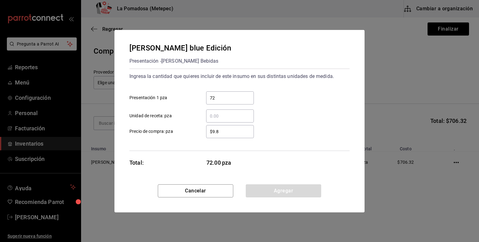
click at [226, 132] on input "$9.8" at bounding box center [230, 131] width 48 height 7
type input "$9"
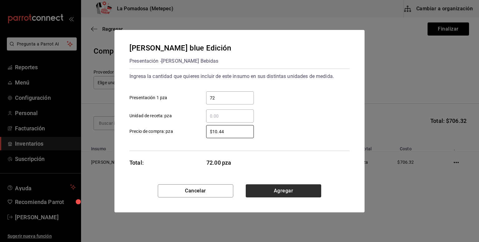
type input "$10.44"
click at [283, 190] on button "Agregar" at bounding box center [284, 190] width 76 height 13
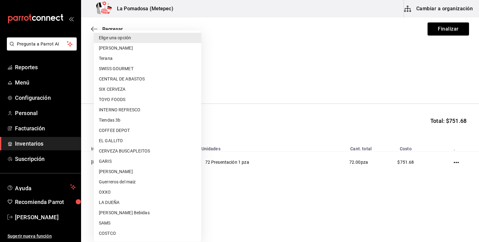
click at [126, 81] on body "Pregunta a Parrot AI Reportes Menú Configuración Personal Facturación Inventari…" at bounding box center [239, 103] width 479 height 207
type input "8f887b17-fa37-40fa-b2f5-54c5c516c65d"
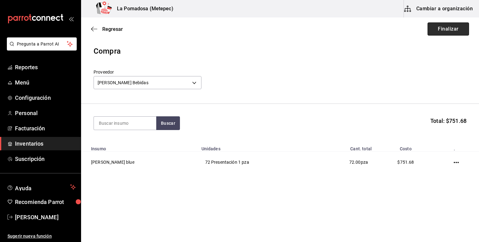
click at [439, 33] on button "Finalizar" at bounding box center [449, 28] width 42 height 13
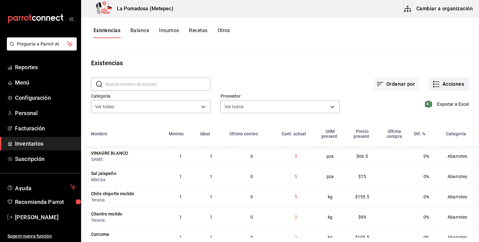
click at [448, 79] on button "Acciones" at bounding box center [449, 84] width 40 height 13
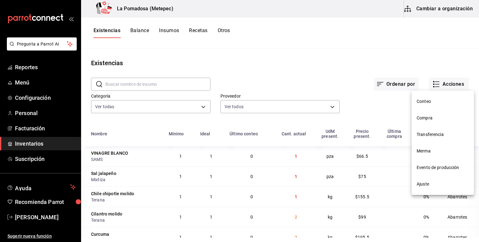
click at [424, 118] on span "Compra" at bounding box center [443, 118] width 52 height 7
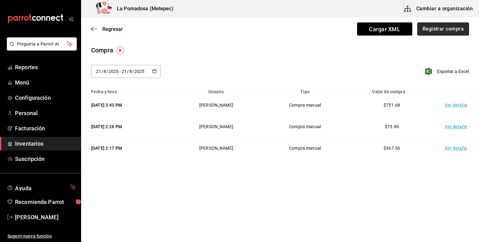
click at [427, 28] on button "Registrar compra" at bounding box center [444, 28] width 52 height 13
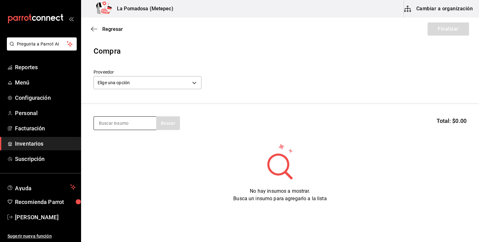
click at [119, 128] on input at bounding box center [125, 123] width 62 height 13
type input "ginge"
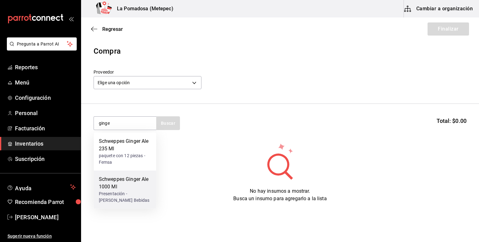
click at [143, 190] on div "Schweppes Ginger Ale 1000 Ml" at bounding box center [125, 183] width 52 height 15
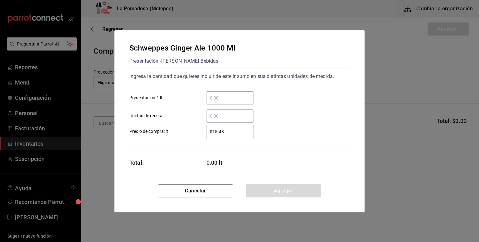
click at [230, 86] on div "​ Presentación 1 lt" at bounding box center [237, 95] width 225 height 18
click at [231, 92] on div "​" at bounding box center [230, 97] width 48 height 13
click at [231, 94] on input "​ Presentación 1 lt" at bounding box center [230, 97] width 48 height 7
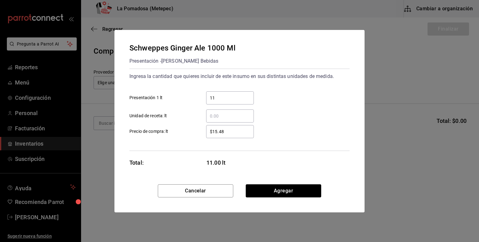
type input "11"
click at [346, 145] on div "Ingresa la cantidad que quieres incluir de este insumo en sus distintas unidade…" at bounding box center [240, 110] width 220 height 82
click at [242, 135] on input "$15.48" at bounding box center [230, 131] width 48 height 7
type input "$16.95"
click at [281, 190] on button "Agregar" at bounding box center [284, 190] width 76 height 13
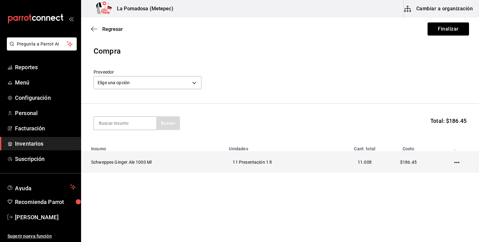
click at [458, 163] on icon "button" at bounding box center [457, 162] width 5 height 5
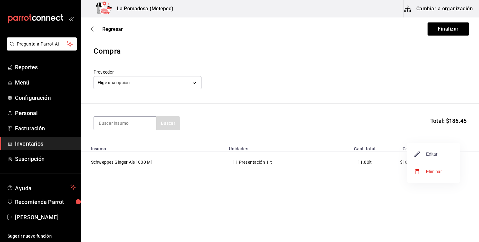
click at [436, 152] on span "Editar" at bounding box center [426, 153] width 23 height 7
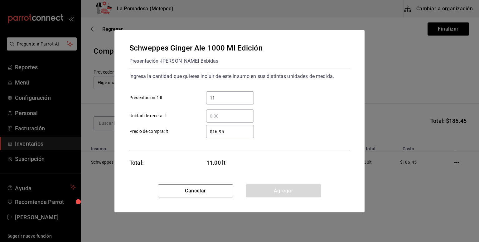
click at [245, 130] on input "$16.95" at bounding box center [230, 131] width 48 height 7
click at [230, 110] on div "​" at bounding box center [230, 116] width 48 height 13
click at [230, 112] on input "​ Unidad de receta: lt" at bounding box center [230, 115] width 48 height 7
click at [212, 189] on button "Cancelar" at bounding box center [196, 190] width 76 height 13
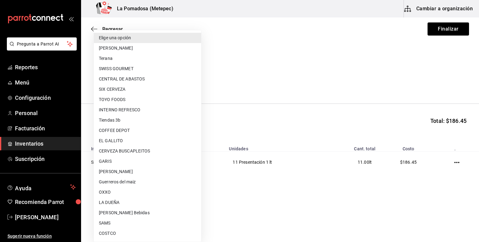
click at [150, 76] on body "Pregunta a Parrot AI Reportes Menú Configuración Personal Facturación Inventari…" at bounding box center [239, 103] width 479 height 207
type input "8f887b17-fa37-40fa-b2f5-54c5c516c65d"
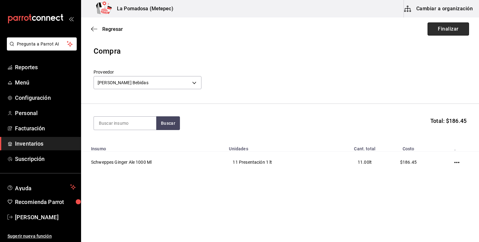
click at [456, 29] on button "Finalizar" at bounding box center [449, 28] width 42 height 13
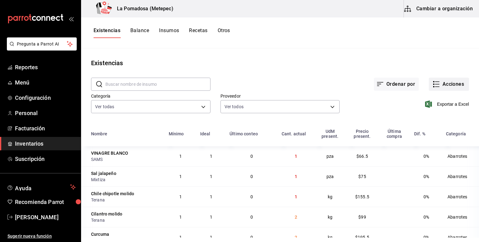
click at [451, 88] on button "Acciones" at bounding box center [449, 84] width 40 height 13
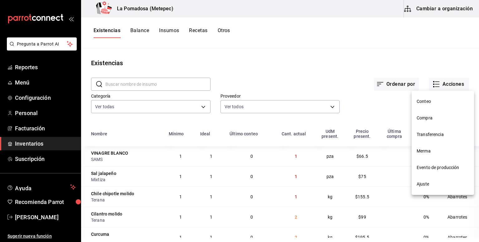
click at [422, 118] on span "Compra" at bounding box center [443, 118] width 52 height 7
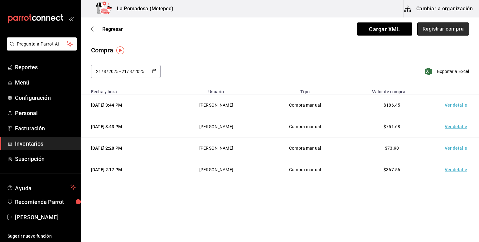
click at [448, 27] on button "Registrar compra" at bounding box center [444, 28] width 52 height 13
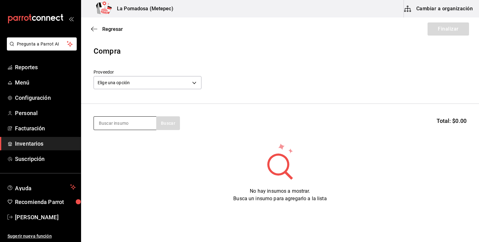
click at [151, 125] on input at bounding box center [125, 123] width 62 height 13
